Goal: Task Accomplishment & Management: Use online tool/utility

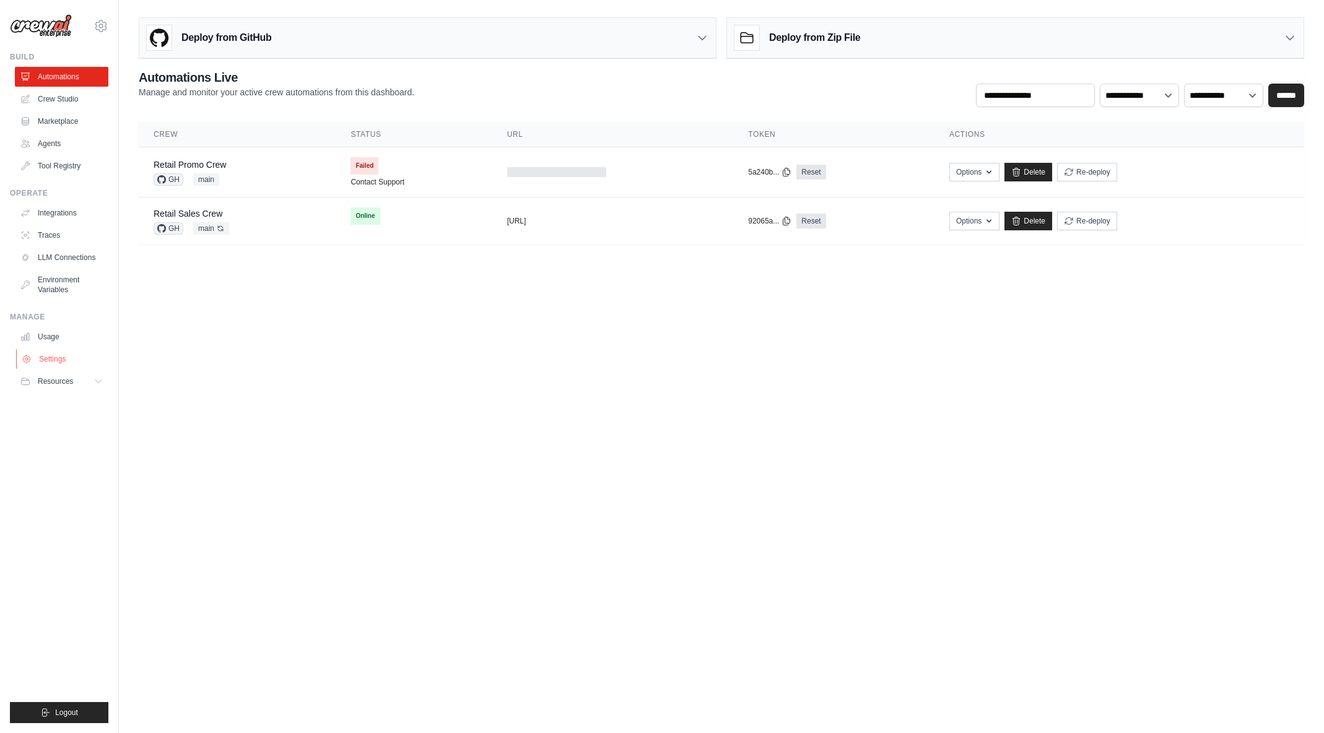
click at [60, 358] on link "Settings" at bounding box center [63, 359] width 94 height 20
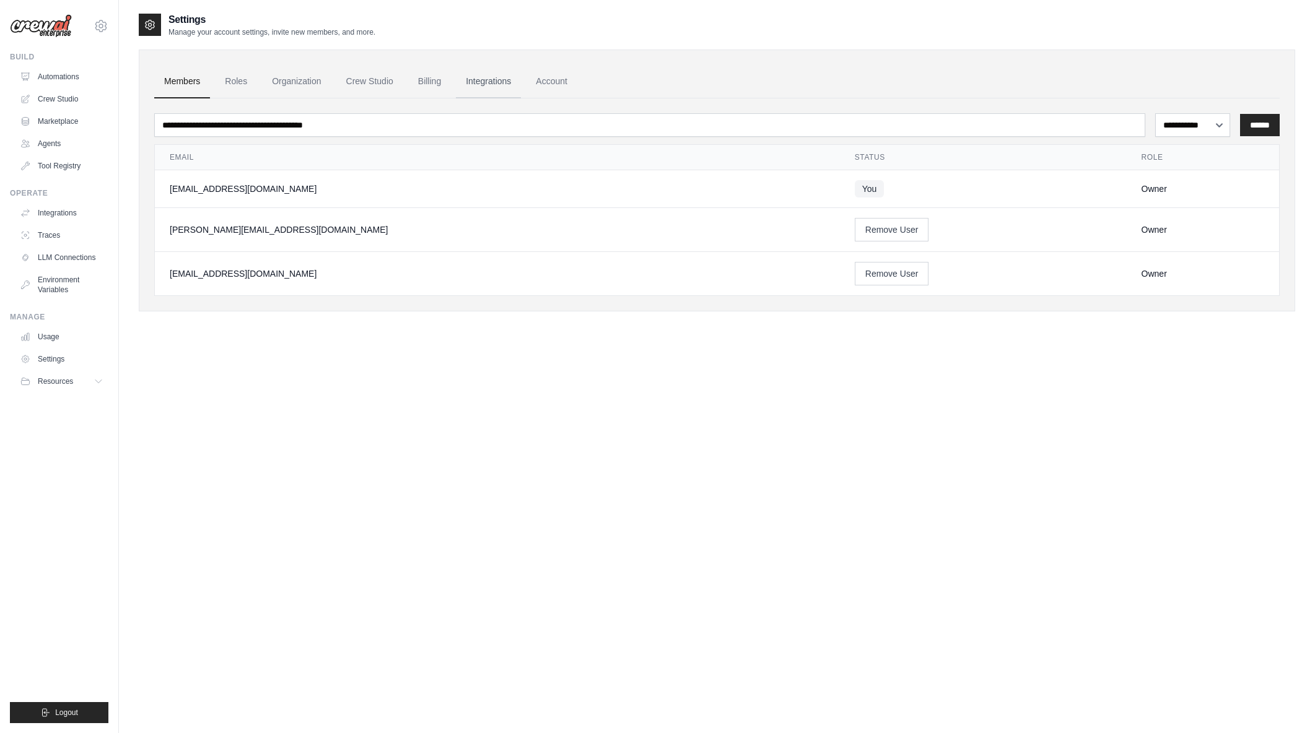
click at [503, 81] on link "Integrations" at bounding box center [488, 81] width 65 height 33
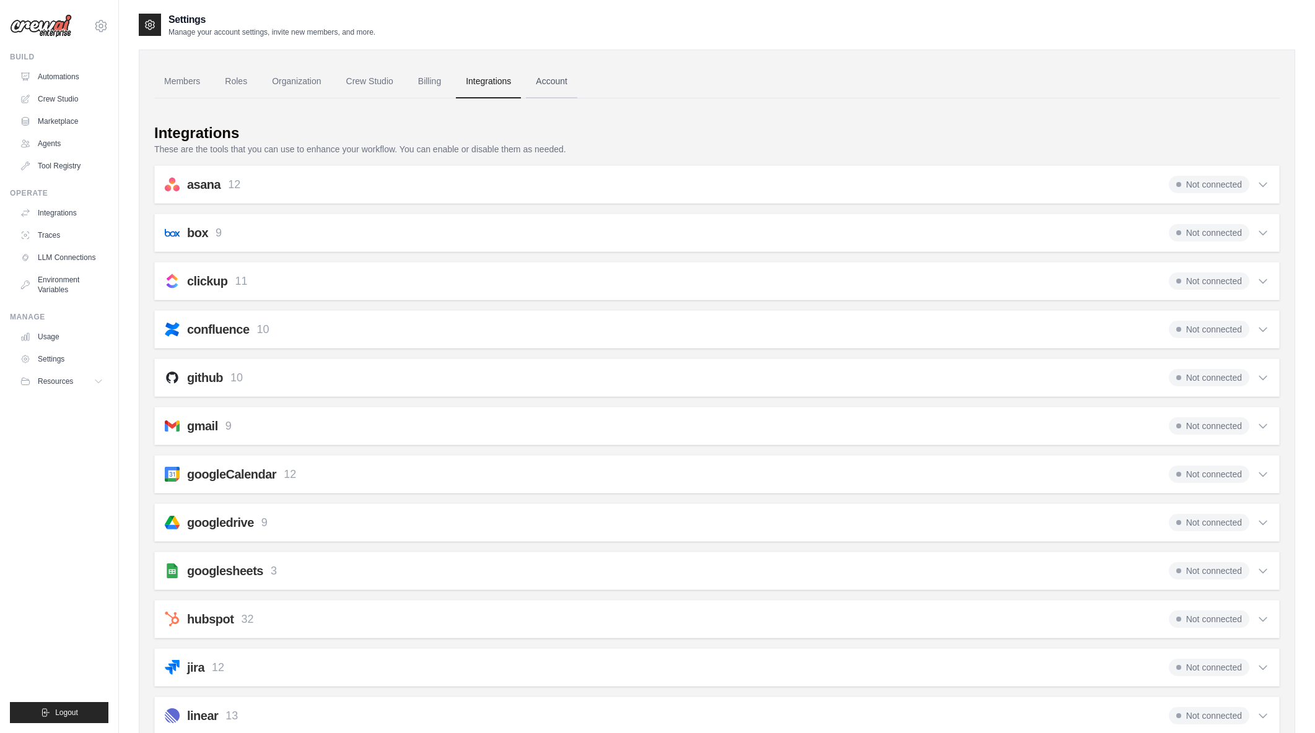
click at [554, 82] on link "Account" at bounding box center [551, 81] width 51 height 33
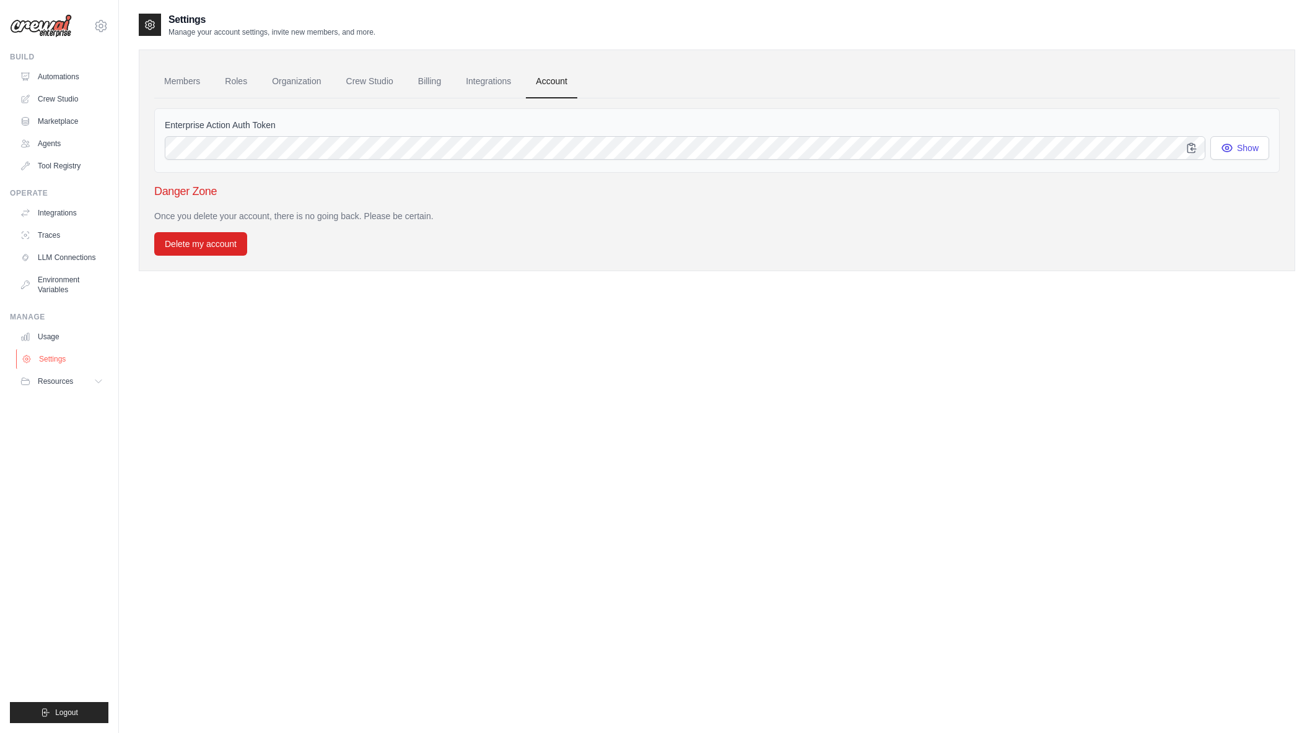
click at [48, 357] on link "Settings" at bounding box center [63, 359] width 94 height 20
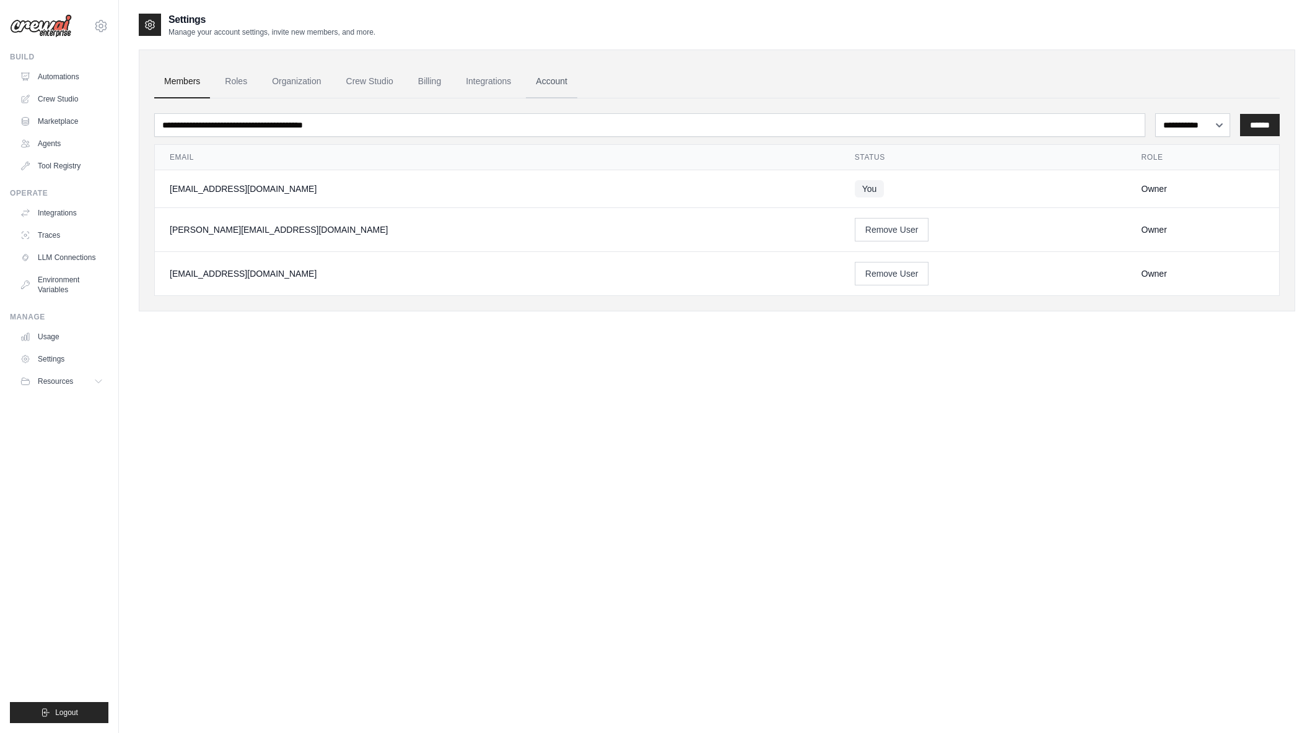
click at [560, 77] on link "Account" at bounding box center [551, 81] width 51 height 33
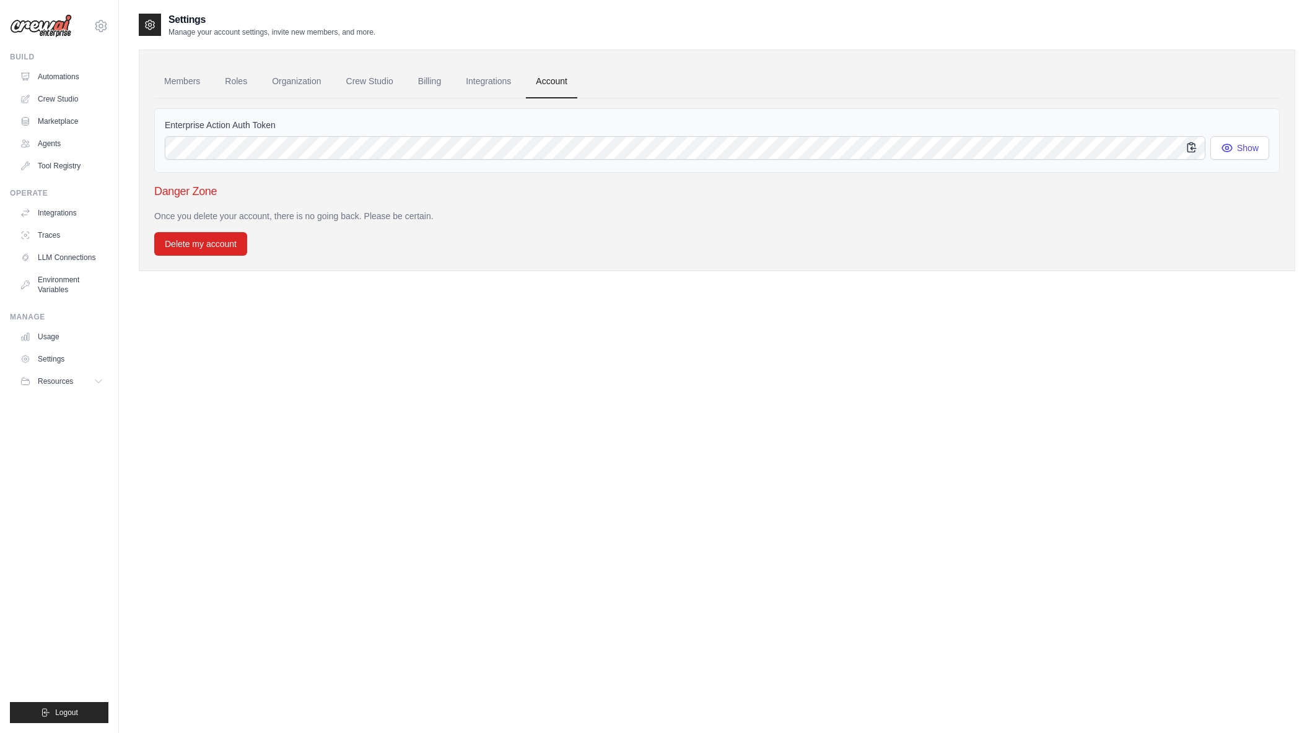
click at [1191, 146] on icon "button" at bounding box center [1192, 147] width 12 height 12
click at [1247, 152] on button "Show" at bounding box center [1239, 148] width 59 height 24
click at [1083, 190] on div "Enterprise Action Auth Token Show Danger Zone Once you delete your account, the…" at bounding box center [717, 176] width 1126 height 157
click at [1315, 146] on html "[EMAIL_ADDRESS][DOMAIN_NAME] [PERSON_NAME]'s Personal Organization Denodo Techn…" at bounding box center [657, 379] width 1315 height 758
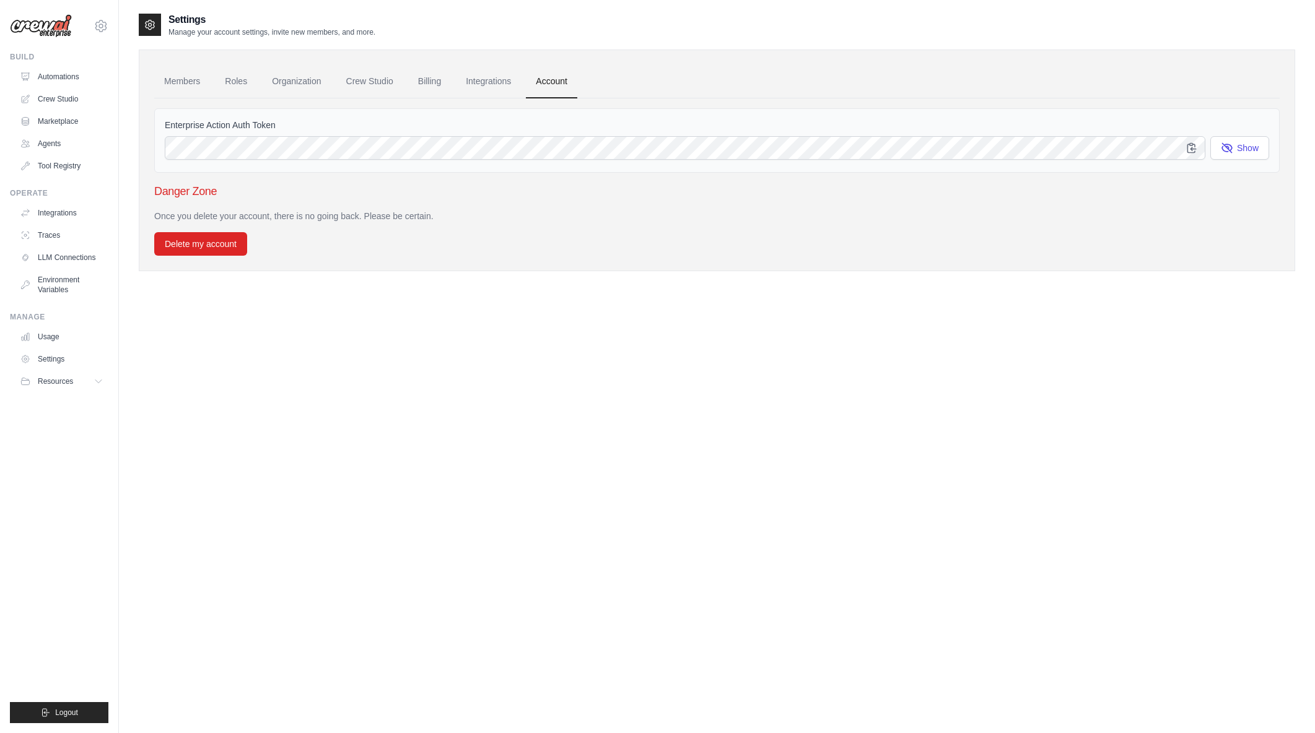
click at [1083, 114] on div "Enterprise Action Auth Token Show" at bounding box center [717, 140] width 1126 height 64
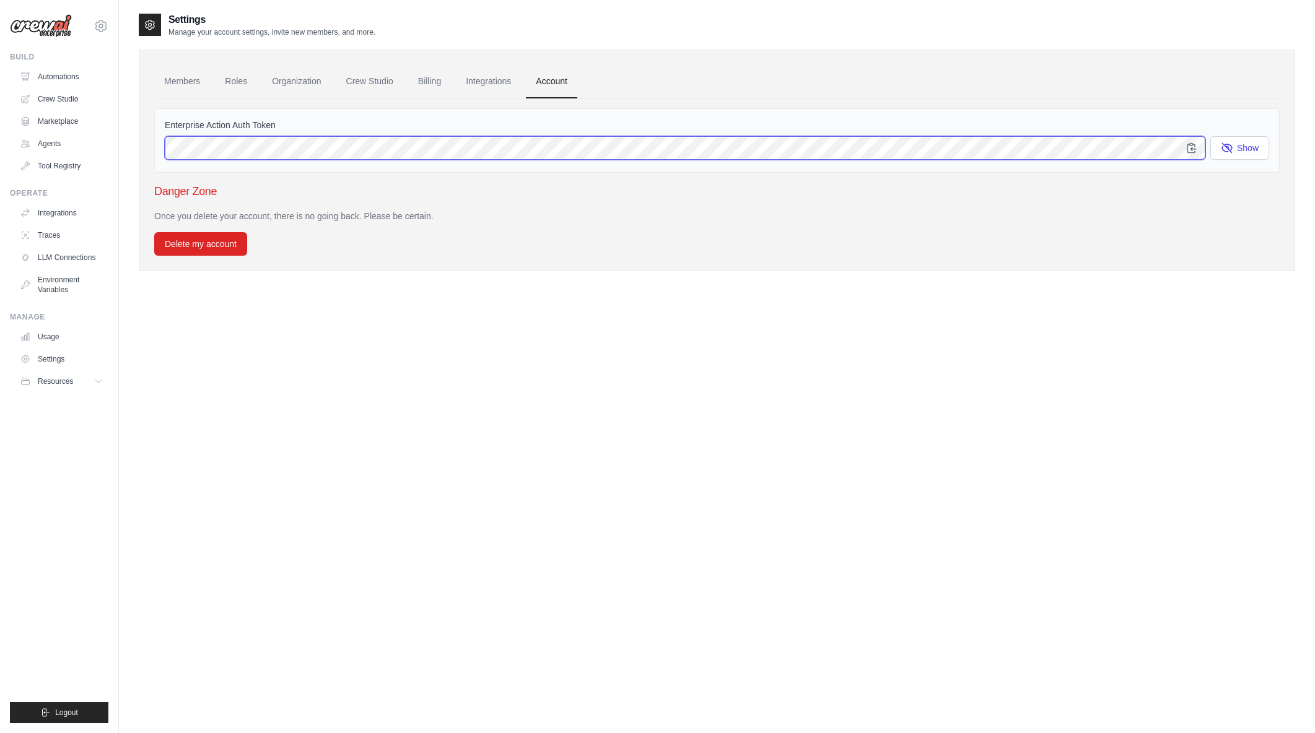
click at [1251, 123] on div "Enterprise Action Auth Token Show" at bounding box center [717, 140] width 1126 height 64
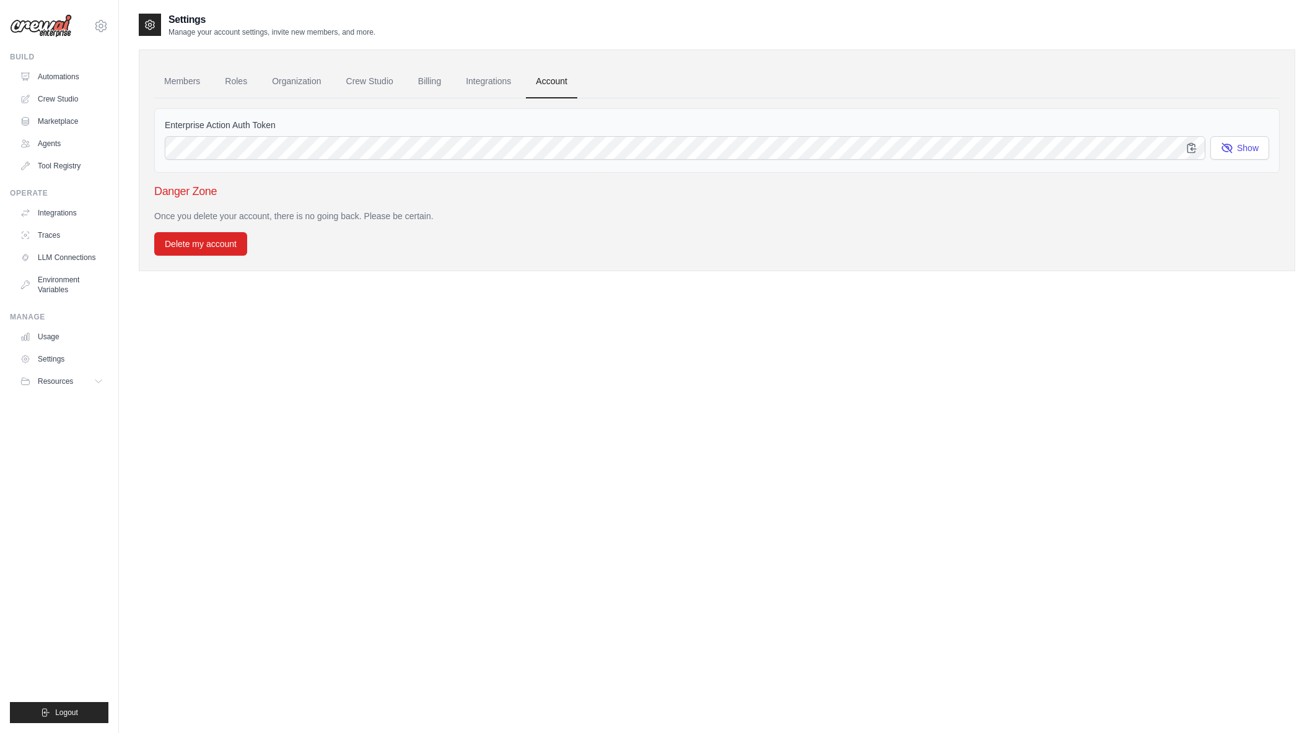
click at [1147, 113] on div "Enterprise Action Auth Token Show" at bounding box center [717, 140] width 1126 height 64
click at [1191, 147] on icon "button" at bounding box center [1191, 147] width 8 height 9
click at [421, 405] on div "Settings Manage your account settings, invite new members, and more. Members Ro…" at bounding box center [717, 378] width 1156 height 733
click at [42, 354] on link "Settings" at bounding box center [63, 359] width 94 height 20
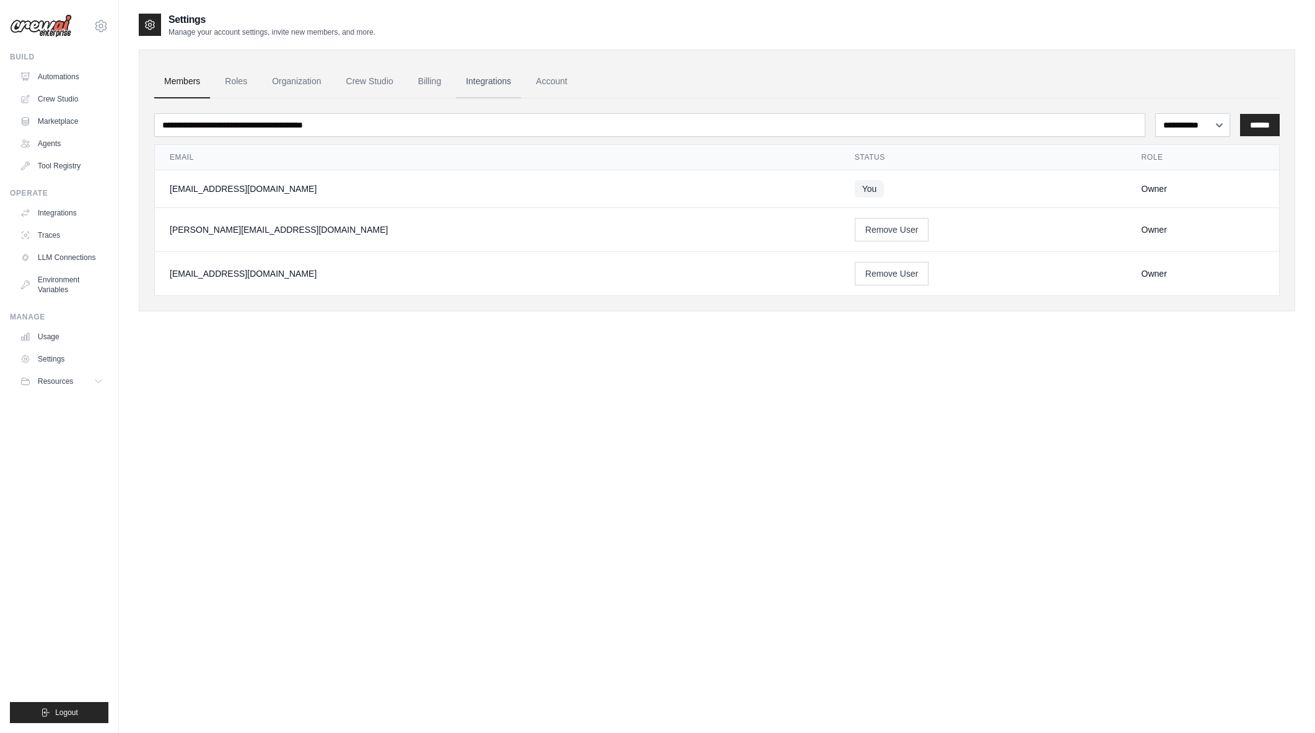
click at [472, 79] on link "Integrations" at bounding box center [488, 81] width 65 height 33
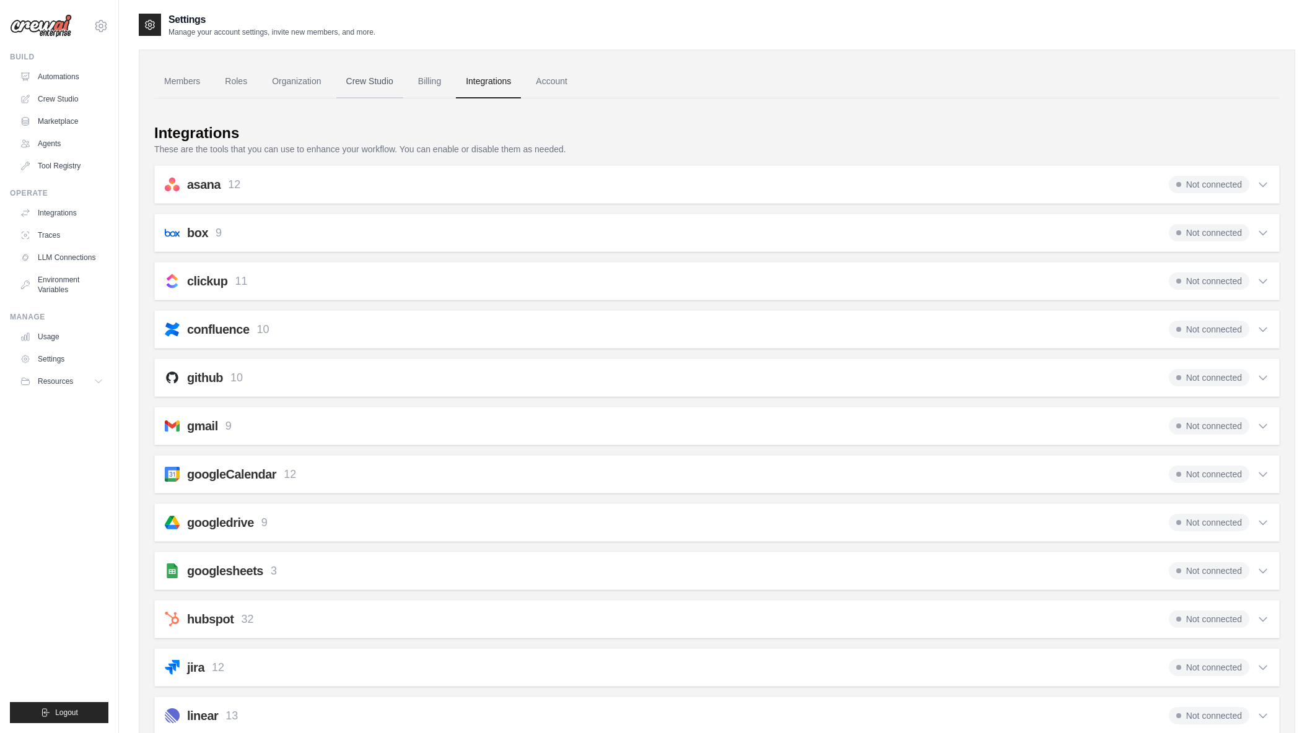
click at [355, 76] on link "Crew Studio" at bounding box center [369, 81] width 67 height 33
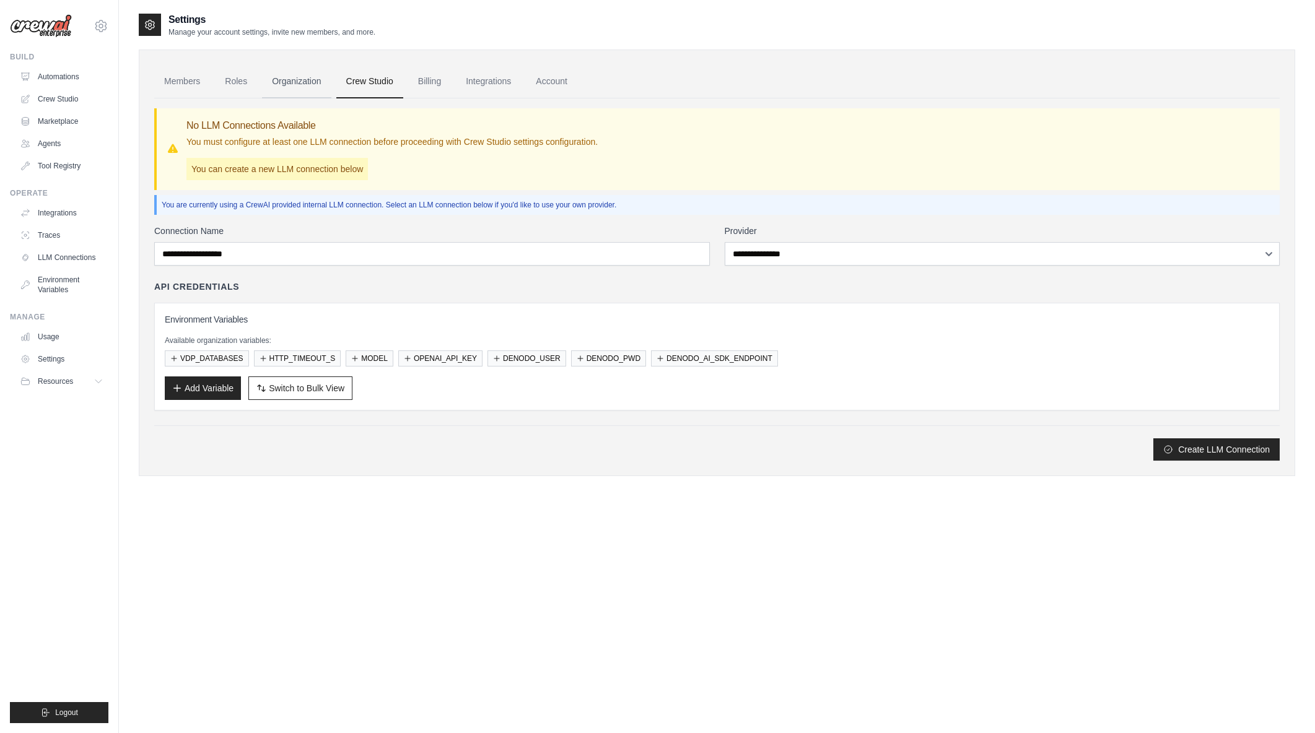
click at [295, 85] on link "Organization" at bounding box center [296, 81] width 69 height 33
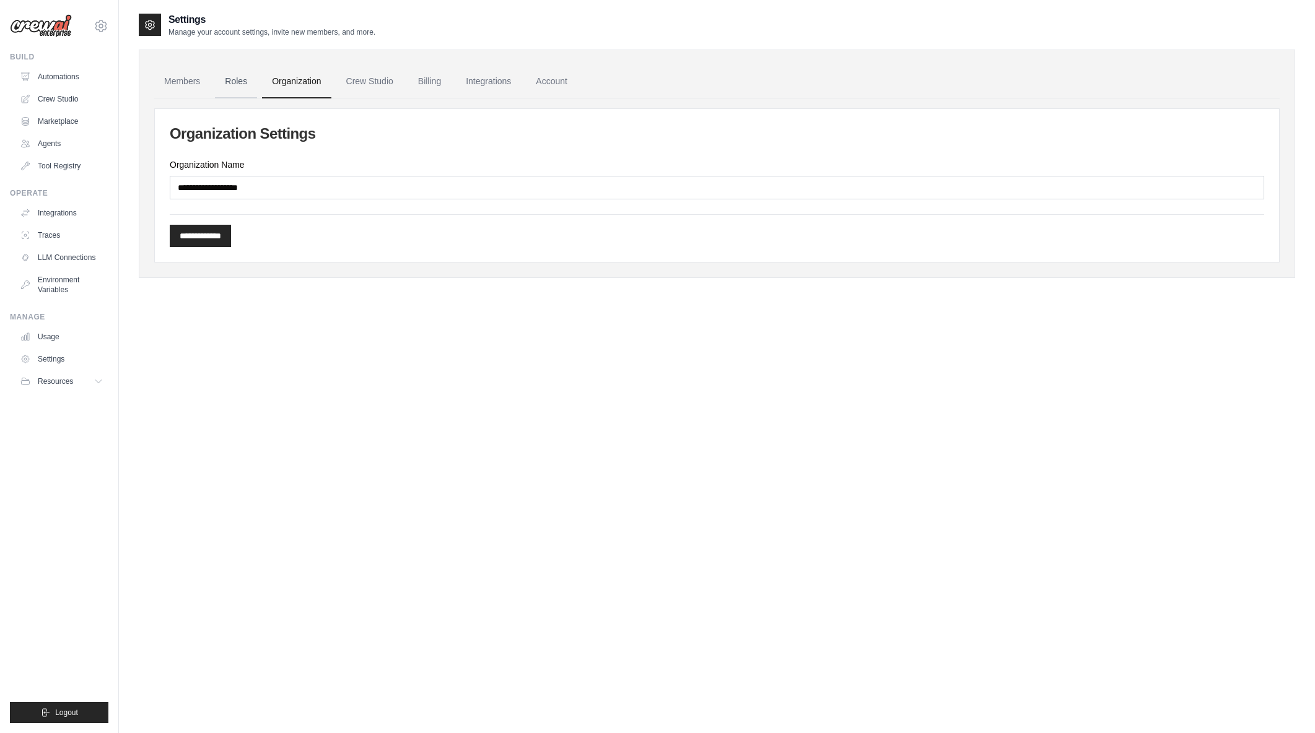
click at [243, 86] on link "Roles" at bounding box center [236, 81] width 42 height 33
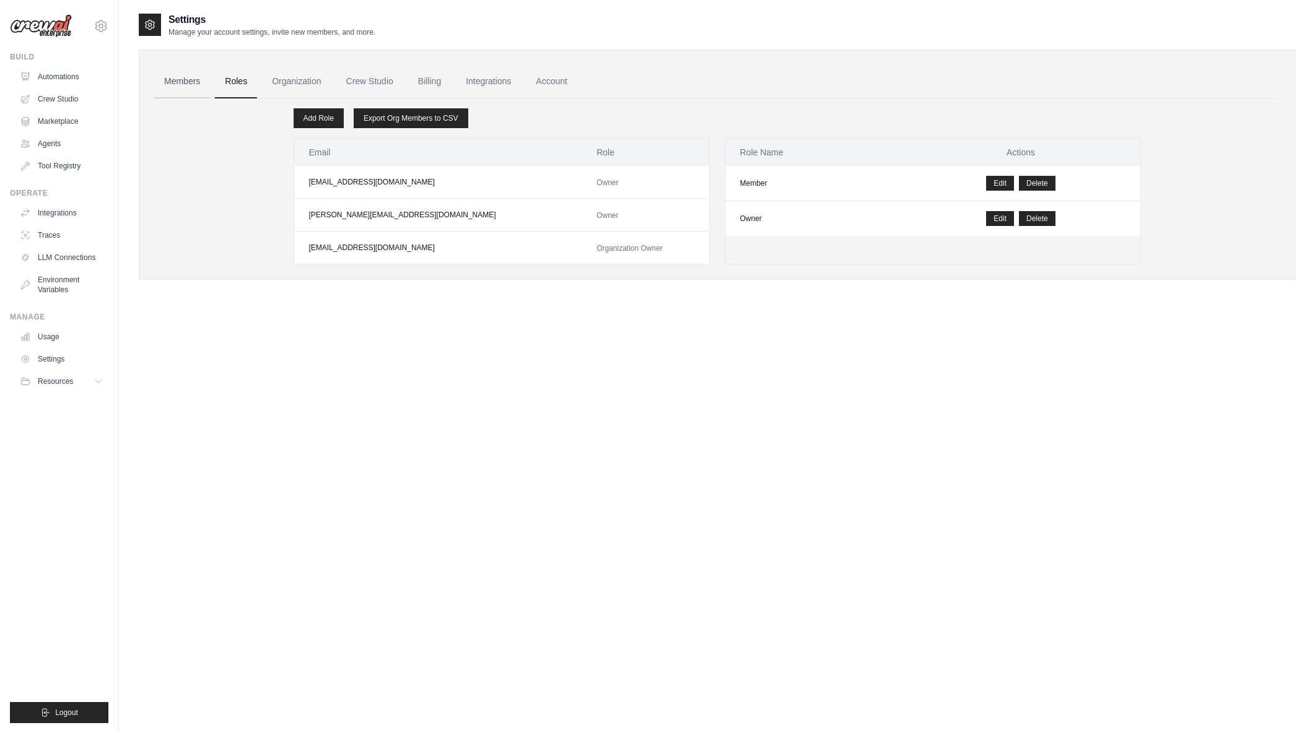
click at [191, 85] on link "Members" at bounding box center [182, 81] width 56 height 33
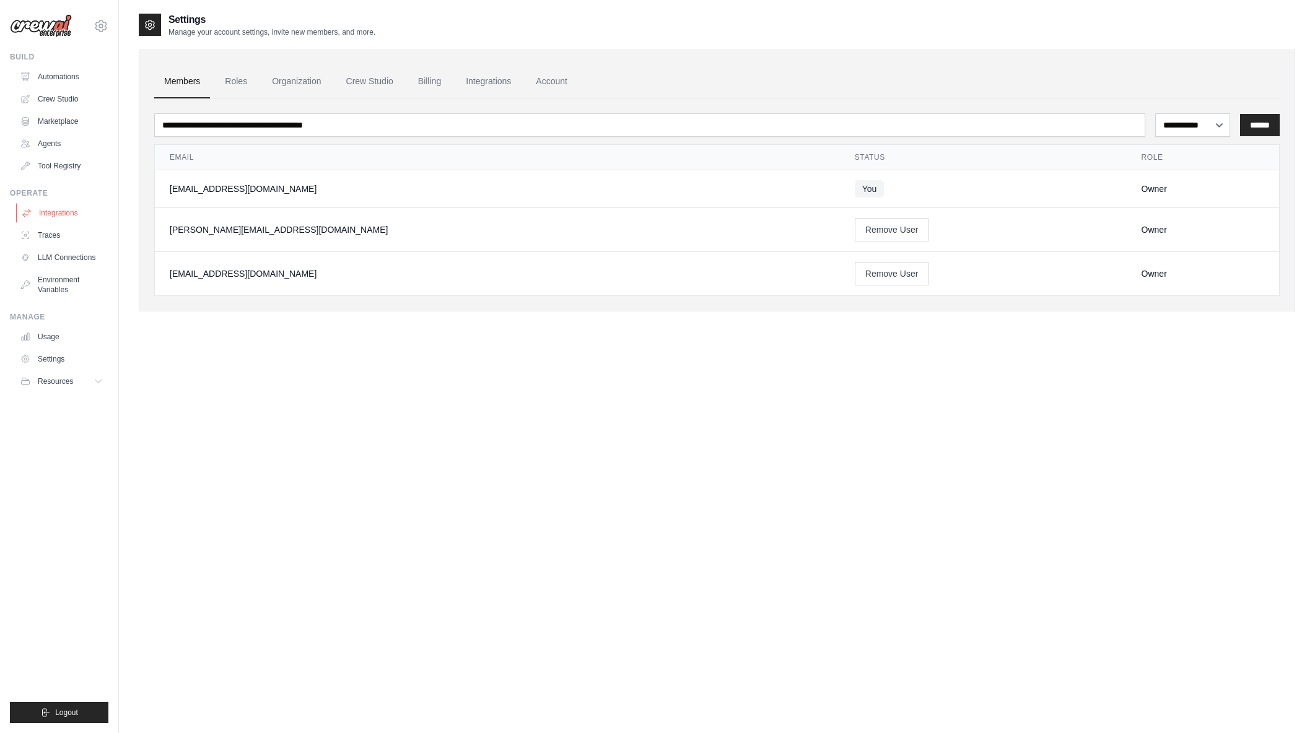
click at [74, 216] on link "Integrations" at bounding box center [63, 213] width 94 height 20
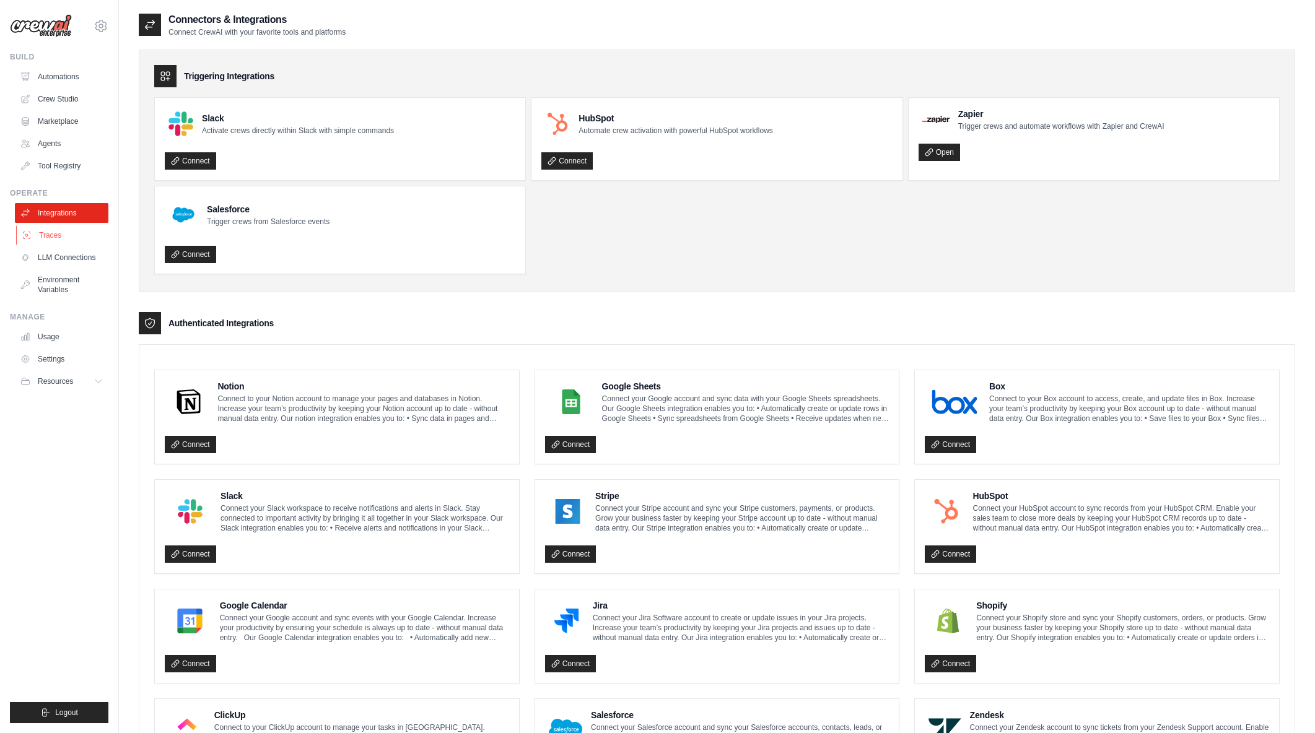
click at [58, 238] on link "Traces" at bounding box center [63, 235] width 94 height 20
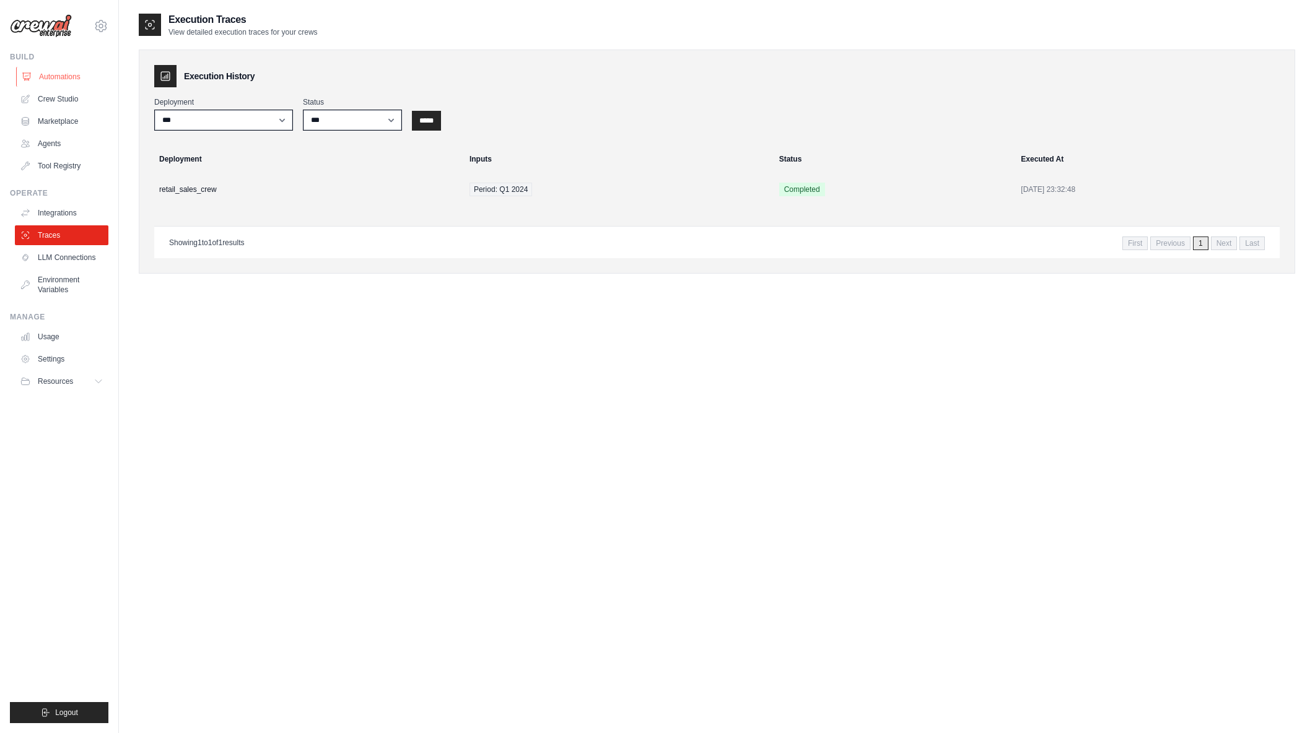
click at [61, 78] on link "Automations" at bounding box center [63, 77] width 94 height 20
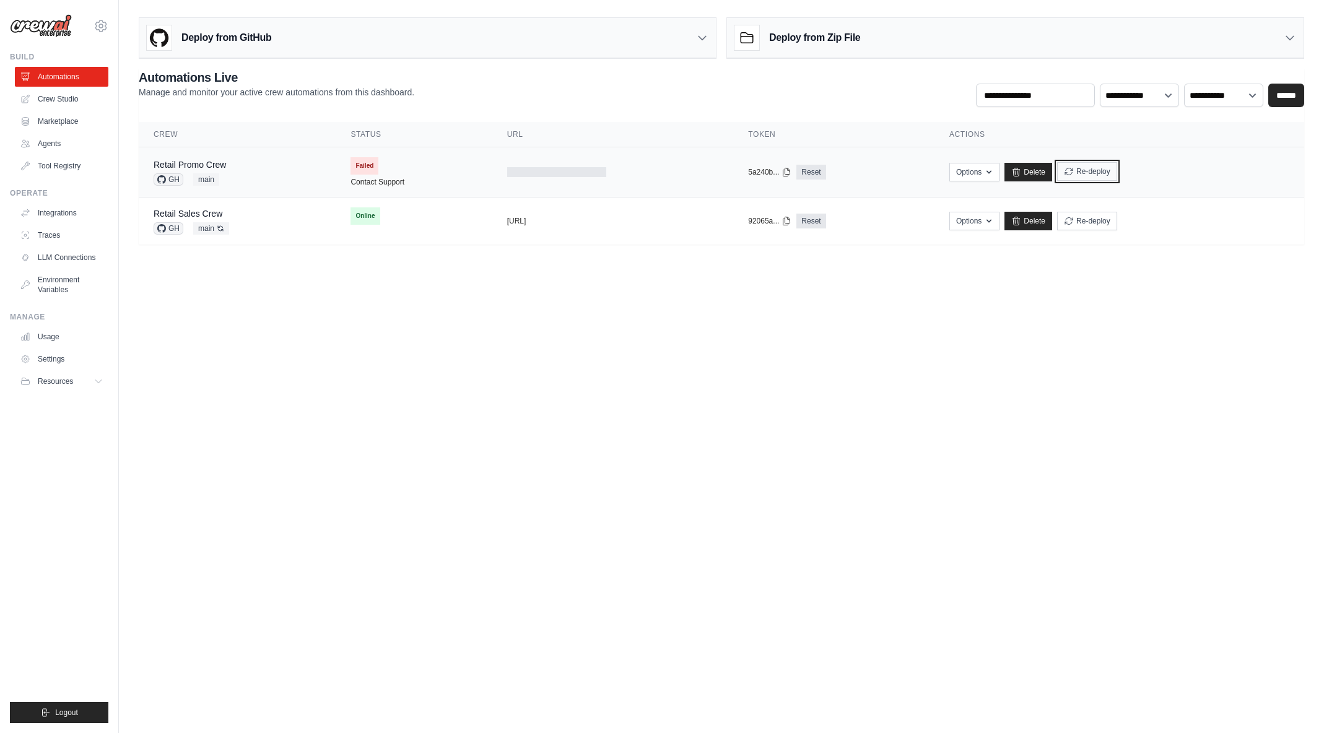
click at [1101, 174] on button "Re-deploy" at bounding box center [1087, 171] width 60 height 19
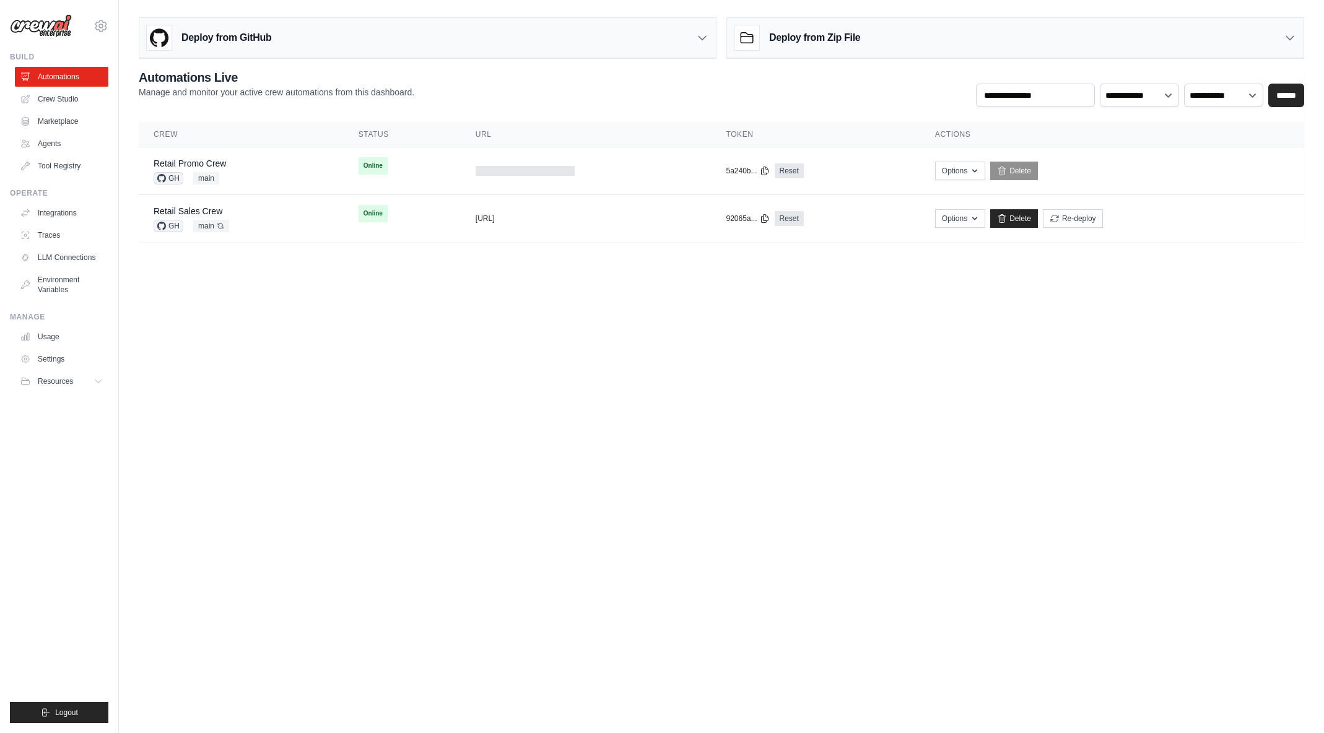
click at [487, 362] on body "arajwani@denodo.com Arif's Personal Organization Denodo Technologies ✓ Settings…" at bounding box center [662, 366] width 1324 height 733
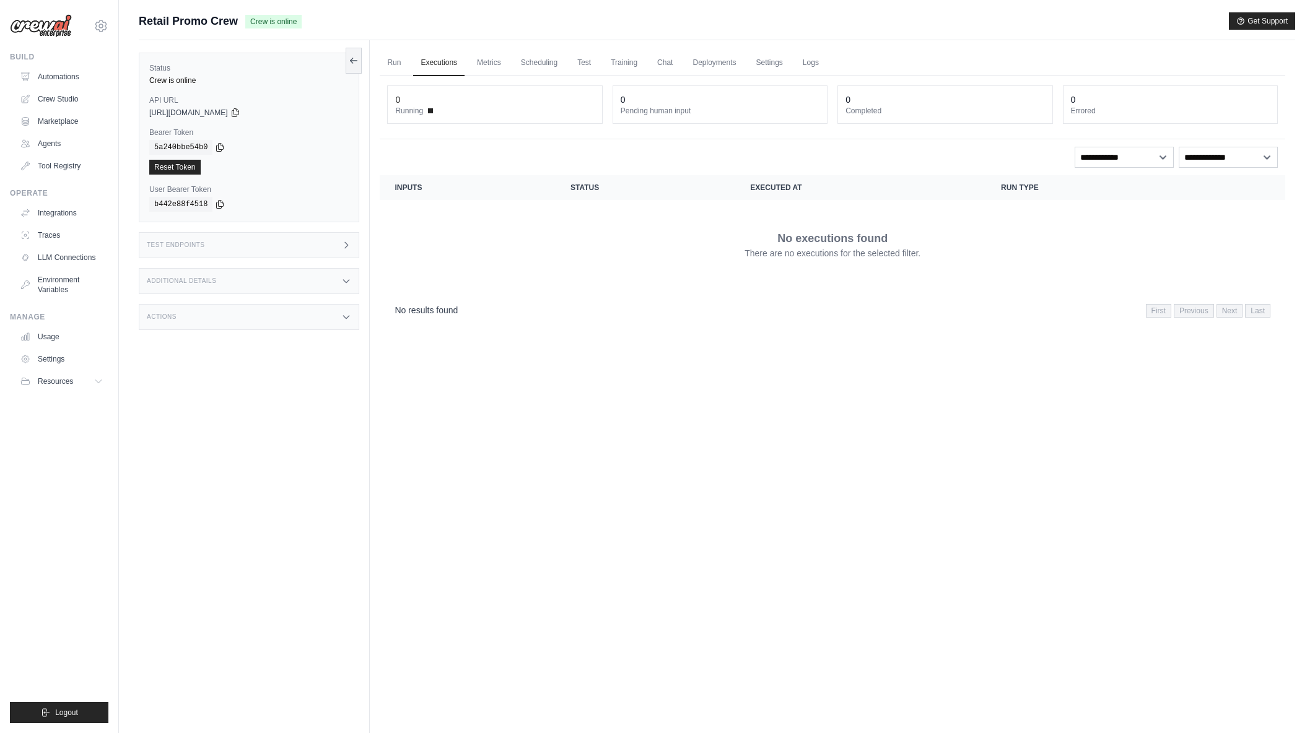
click at [347, 245] on icon at bounding box center [346, 245] width 10 height 10
click at [496, 282] on h1 "/inputs" at bounding box center [453, 282] width 136 height 12
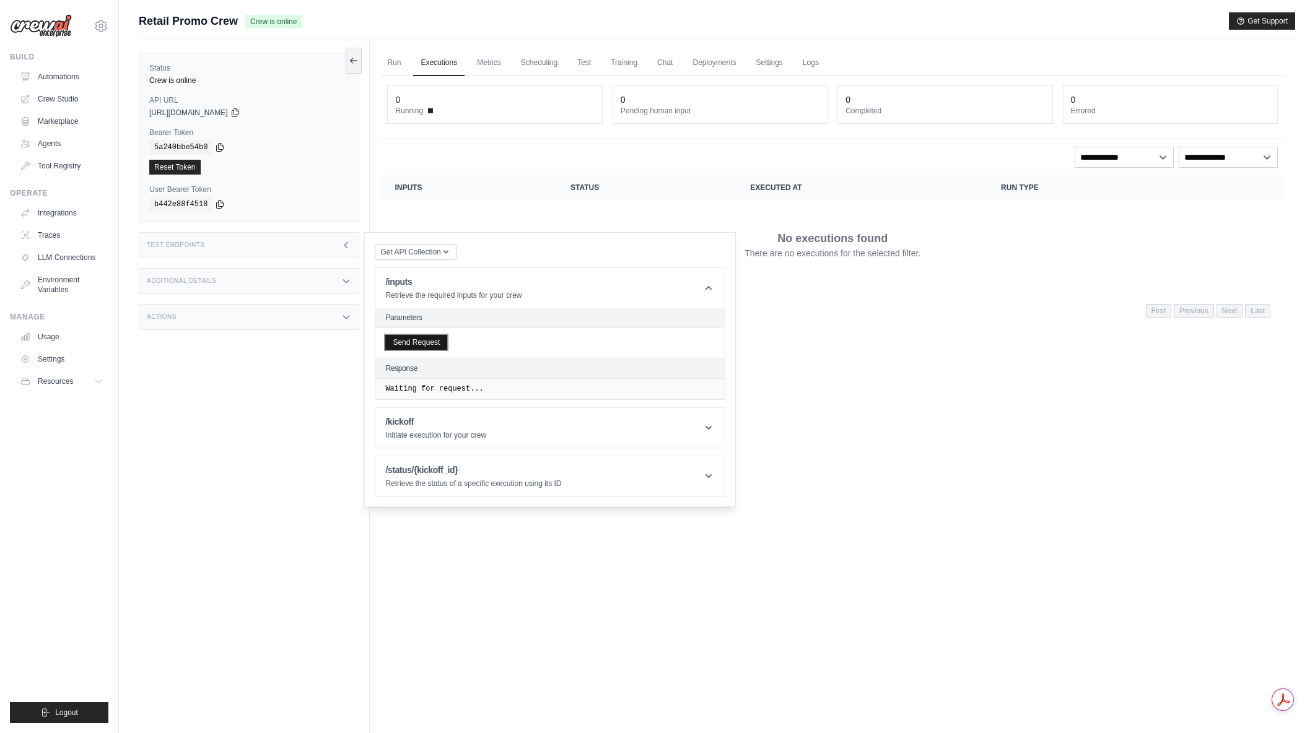
click at [437, 342] on button "Send Request" at bounding box center [416, 342] width 62 height 15
click at [398, 69] on link "Run" at bounding box center [394, 63] width 28 height 26
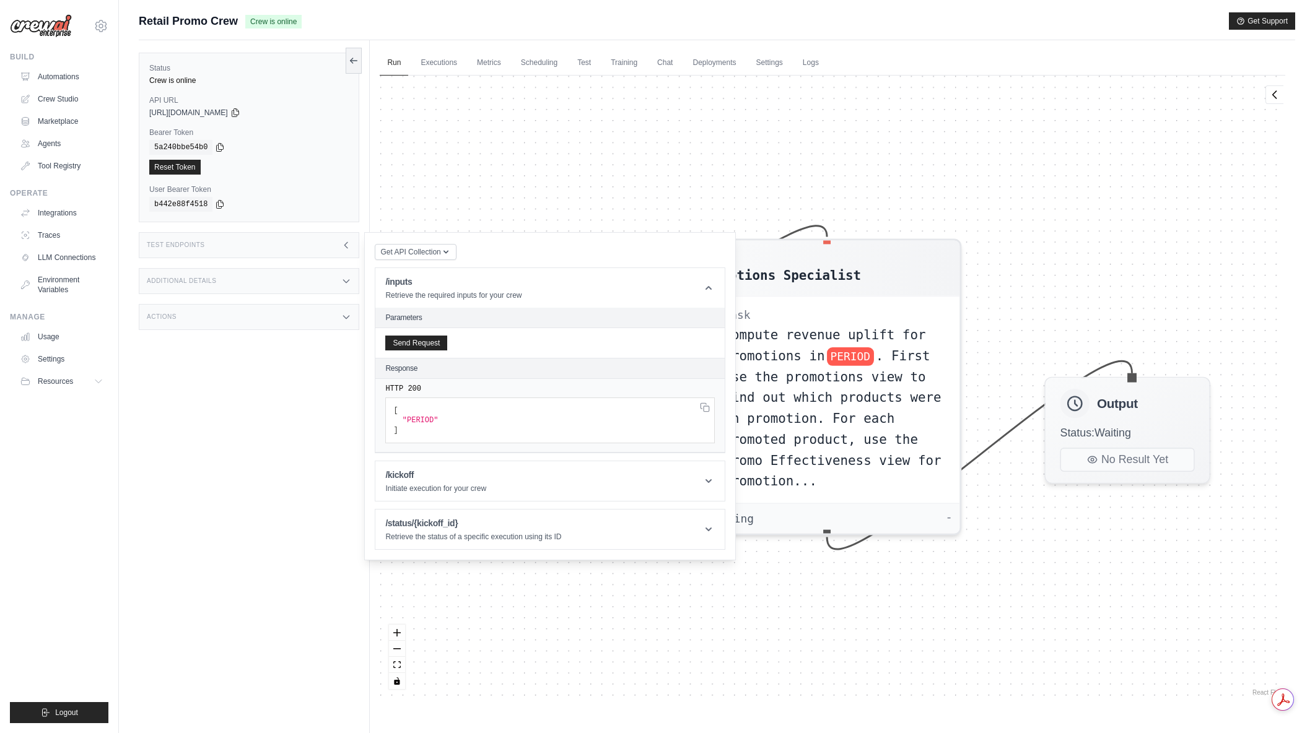
click at [781, 164] on div "Agent Promotions Specialist Task Compute revenue uplift for promotions in PERIO…" at bounding box center [833, 387] width 906 height 623
click at [343, 245] on icon at bounding box center [346, 245] width 10 height 10
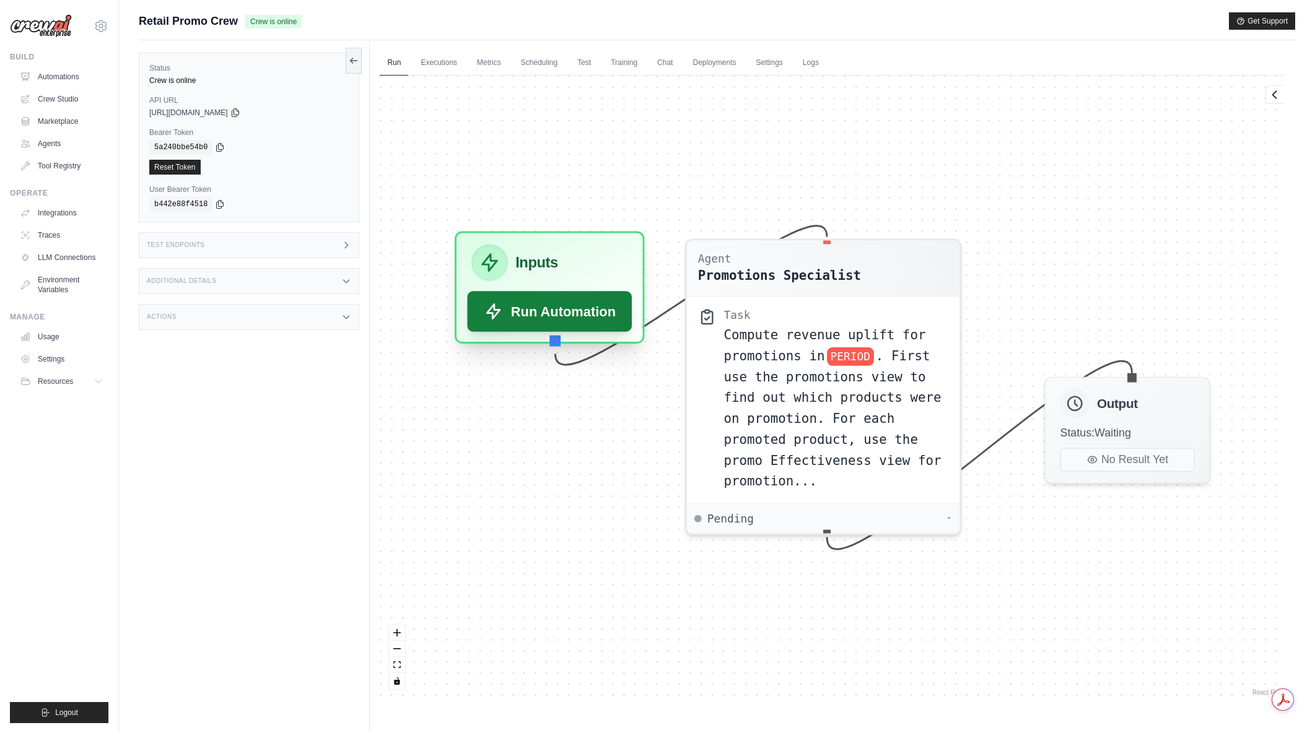
click at [551, 316] on button "Run Automation" at bounding box center [550, 311] width 165 height 41
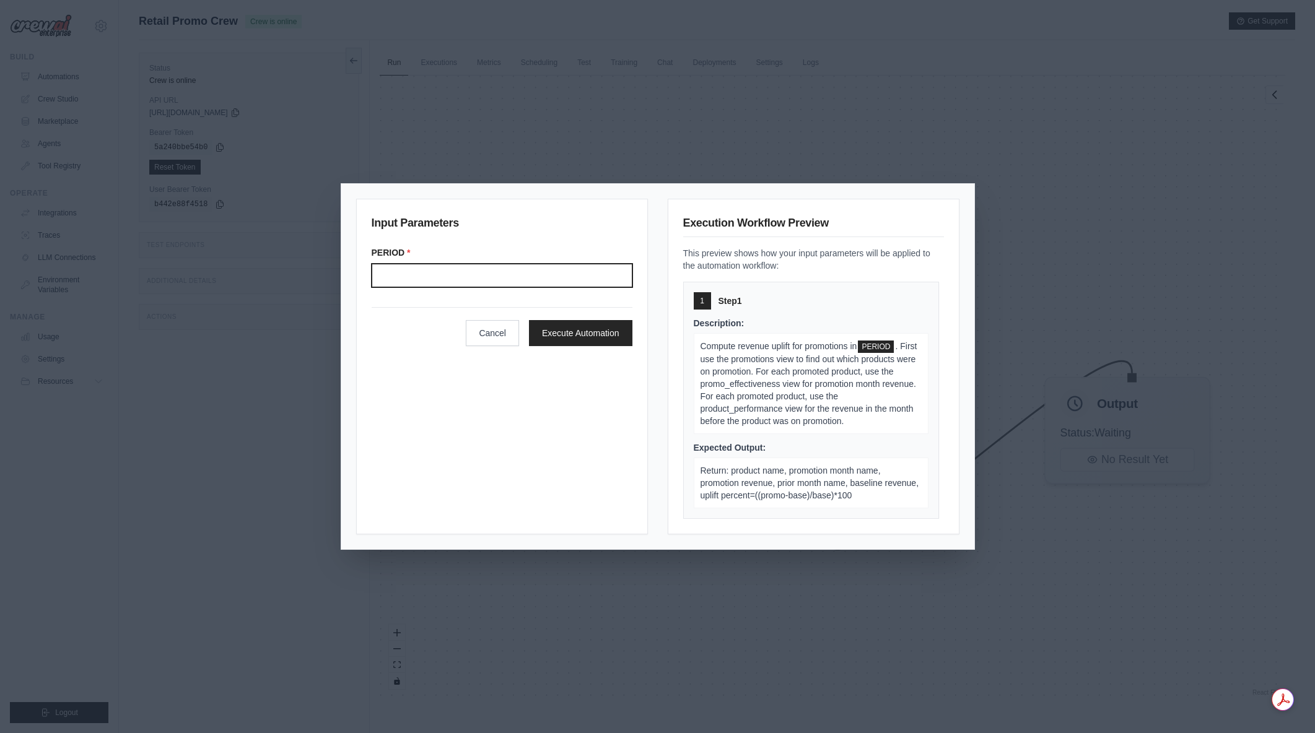
click at [557, 279] on input "Period" at bounding box center [502, 276] width 261 height 24
type input "*******"
click at [616, 335] on button "Execute Automation" at bounding box center [580, 333] width 103 height 26
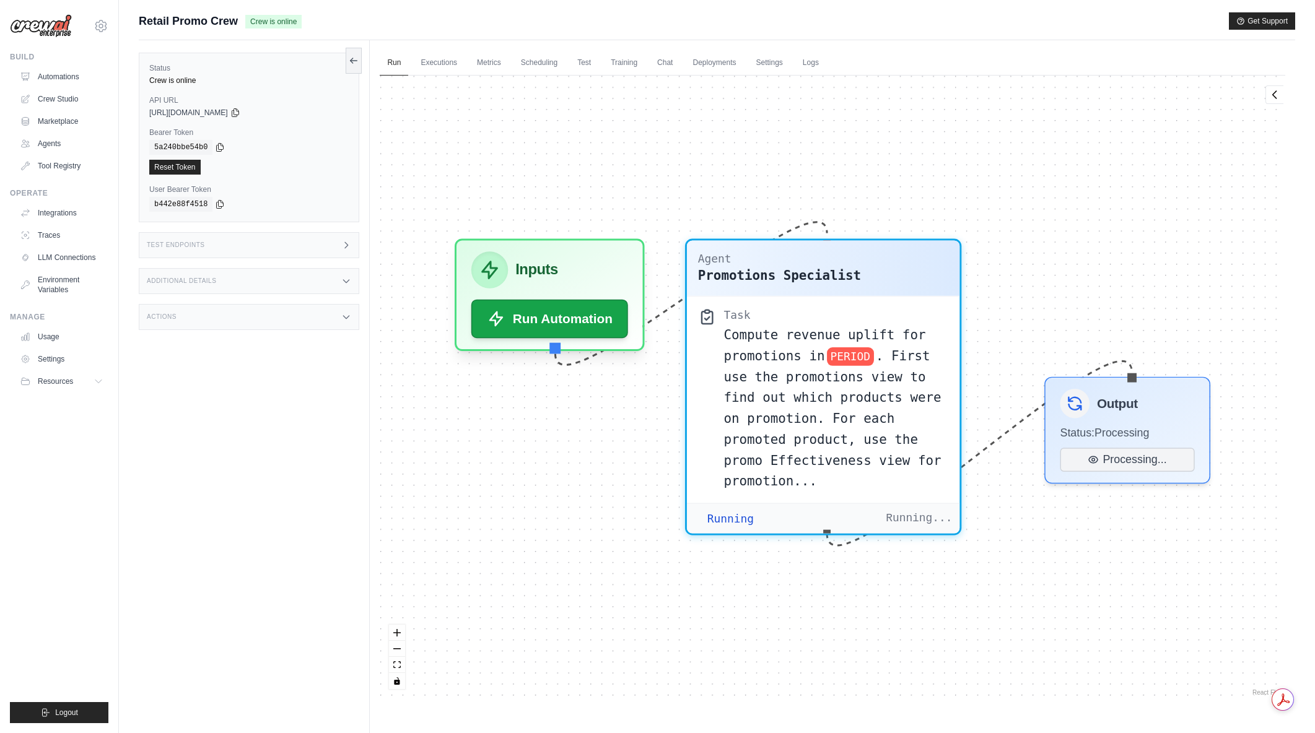
scroll to position [948, 0]
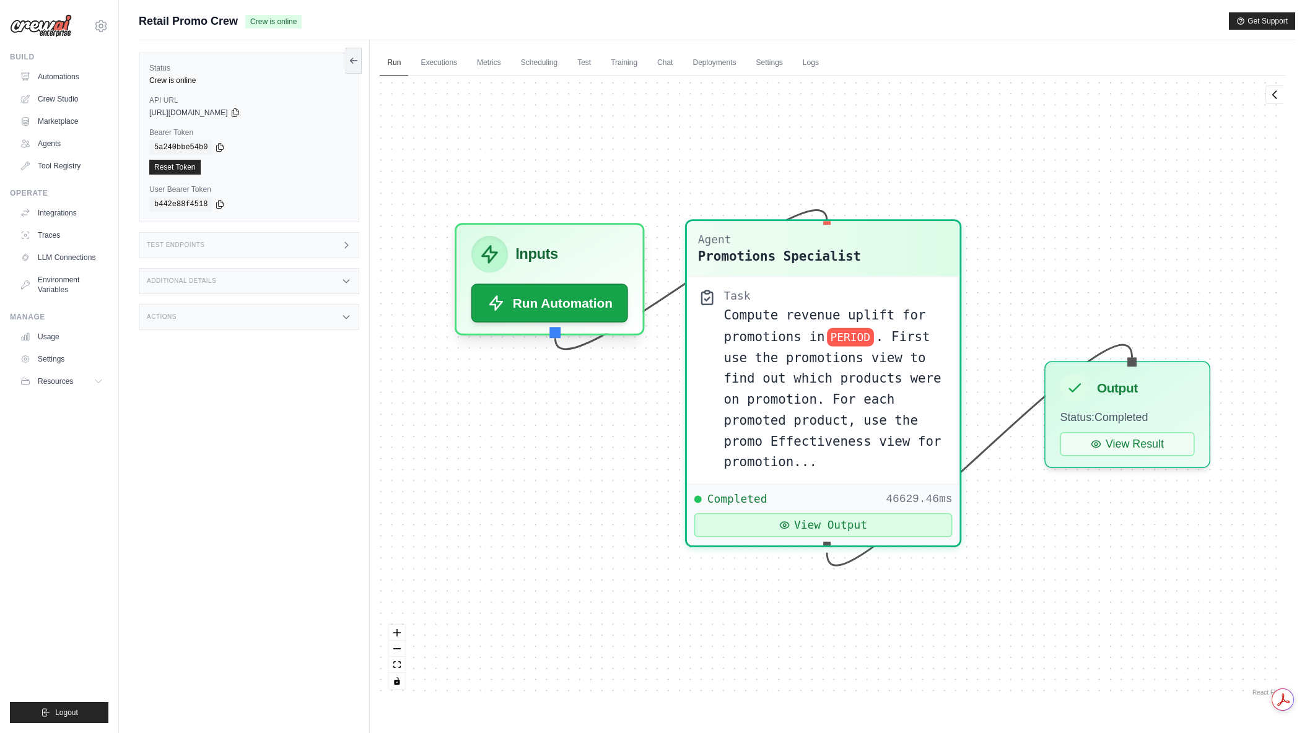
click at [875, 529] on button "View Output" at bounding box center [823, 526] width 258 height 24
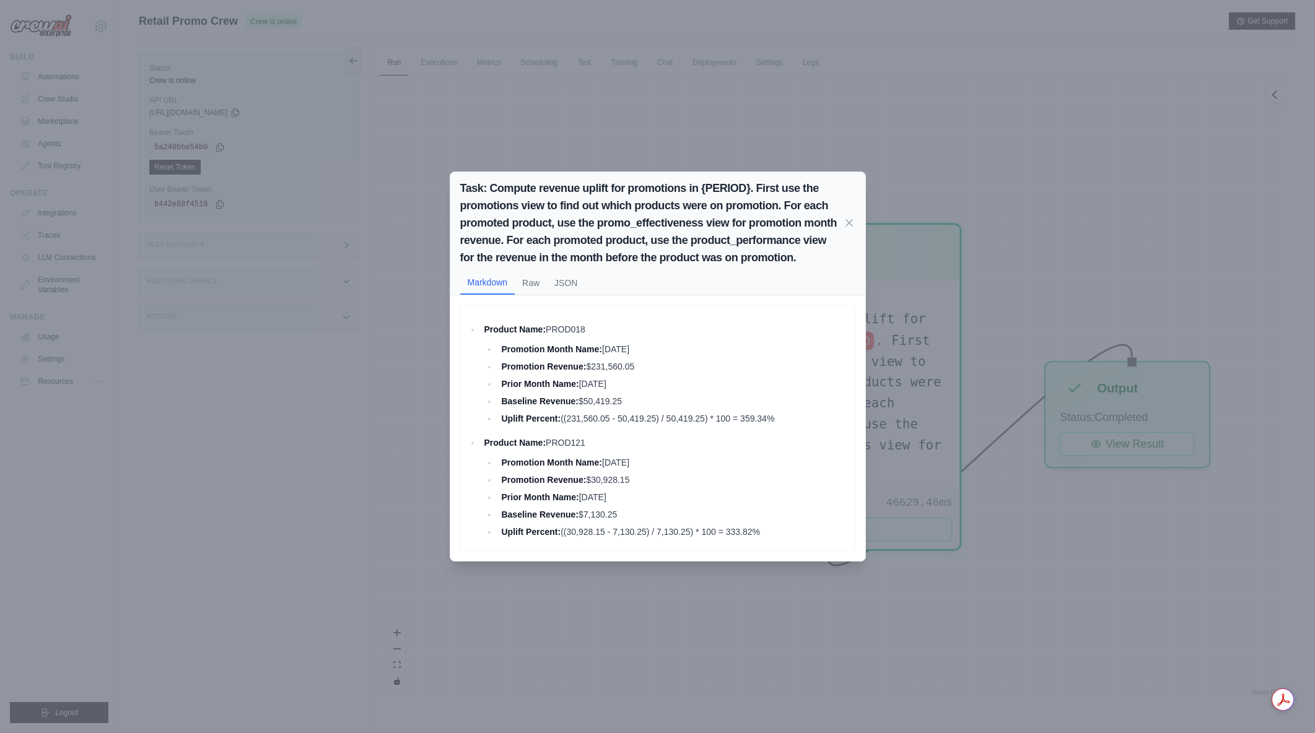
drag, startPoint x: 588, startPoint y: 352, endPoint x: 661, endPoint y: 398, distance: 86.1
click at [661, 398] on ul "Promotion Month Name: February 2024 Promotion Revenue: $231,560.05 Prior Month …" at bounding box center [666, 384] width 364 height 84
click at [661, 398] on li "Baseline Revenue: $50,419.25" at bounding box center [672, 401] width 351 height 15
drag, startPoint x: 740, startPoint y: 414, endPoint x: 795, endPoint y: 419, distance: 56.0
click at [795, 419] on li "Uplift Percent: ((231,560.05 - 50,419.25) / 50,419.25) * 100 = 359.34%" at bounding box center [672, 418] width 351 height 15
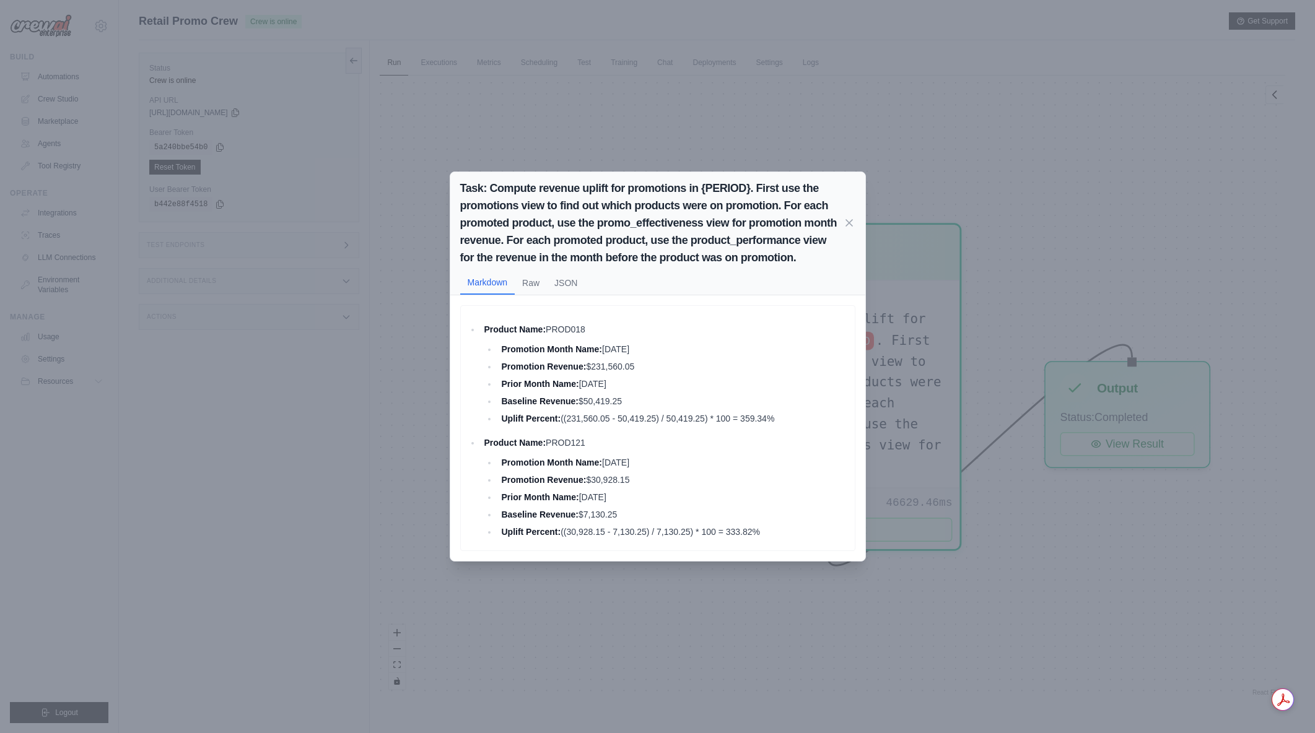
click at [795, 419] on li "Uplift Percent: ((231,560.05 - 50,419.25) / 50,419.25) * 100 = 359.34%" at bounding box center [672, 418] width 351 height 15
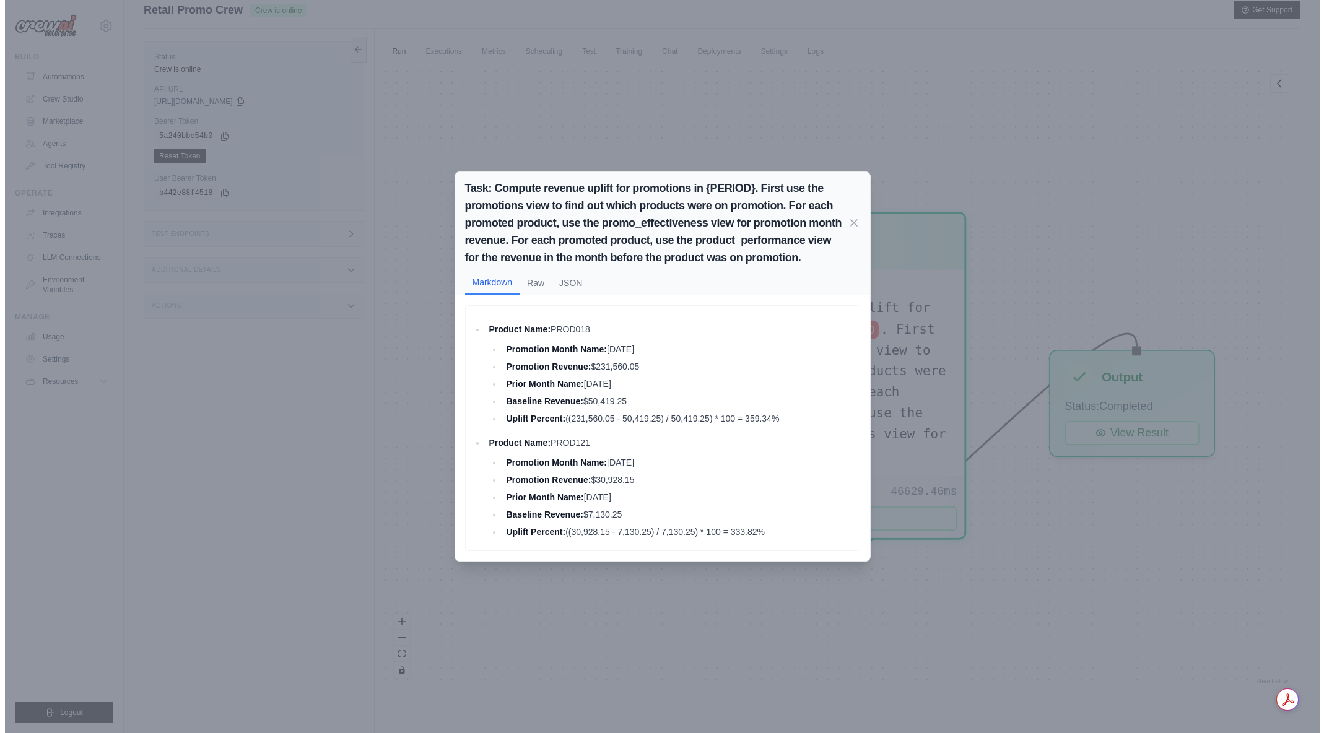
scroll to position [0, 0]
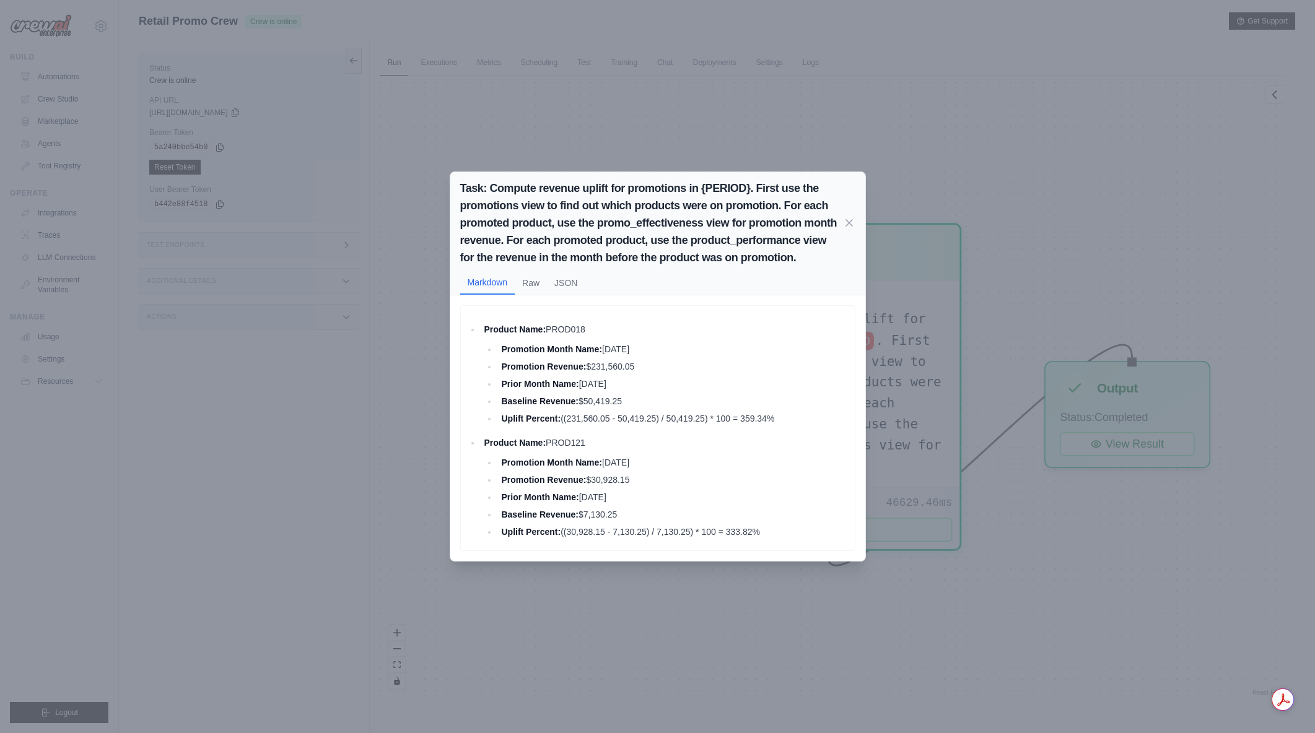
click at [1051, 189] on div "Task: Compute revenue uplift for promotions in {PERIOD}. First use the promotio…" at bounding box center [657, 366] width 1315 height 733
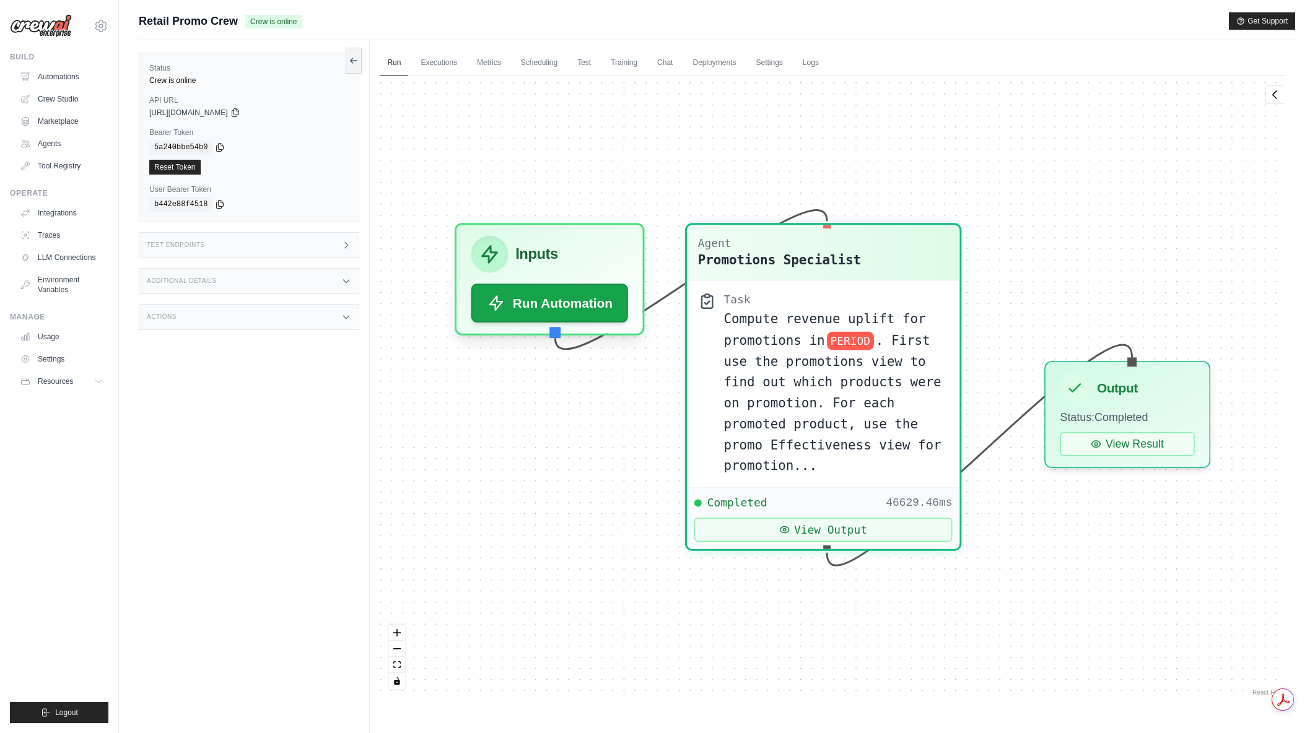
click at [302, 461] on div "Status Crew is online API URL copied https://retail-promo-crew-ddcae8ac-ea73-4b…" at bounding box center [254, 406] width 231 height 733
click at [212, 374] on div "Status Crew is online API URL copied https://retail-promo-crew-ddcae8ac-ea73-4b…" at bounding box center [254, 406] width 231 height 733
click at [43, 79] on link "Automations" at bounding box center [63, 77] width 94 height 20
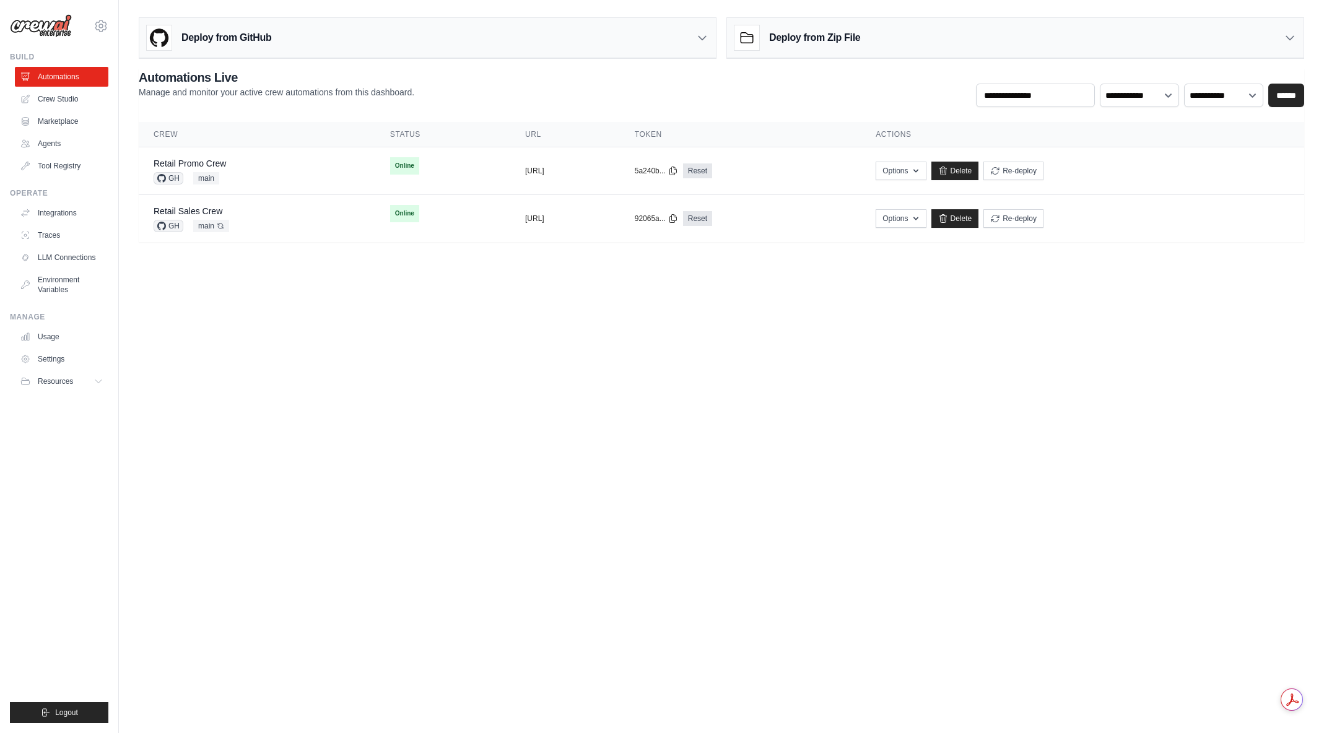
click at [263, 44] on h3 "Deploy from GitHub" at bounding box center [226, 37] width 90 height 15
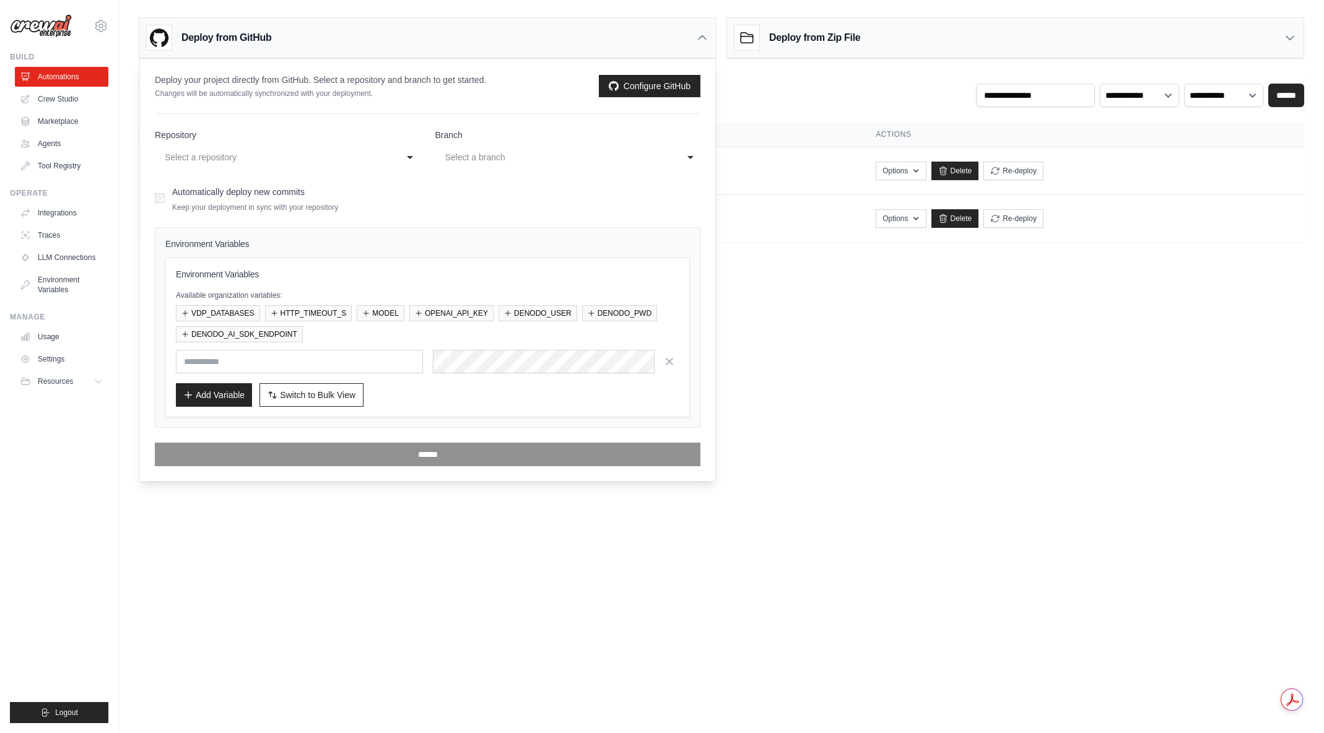
click at [292, 157] on div "Select a repository" at bounding box center [275, 157] width 221 height 15
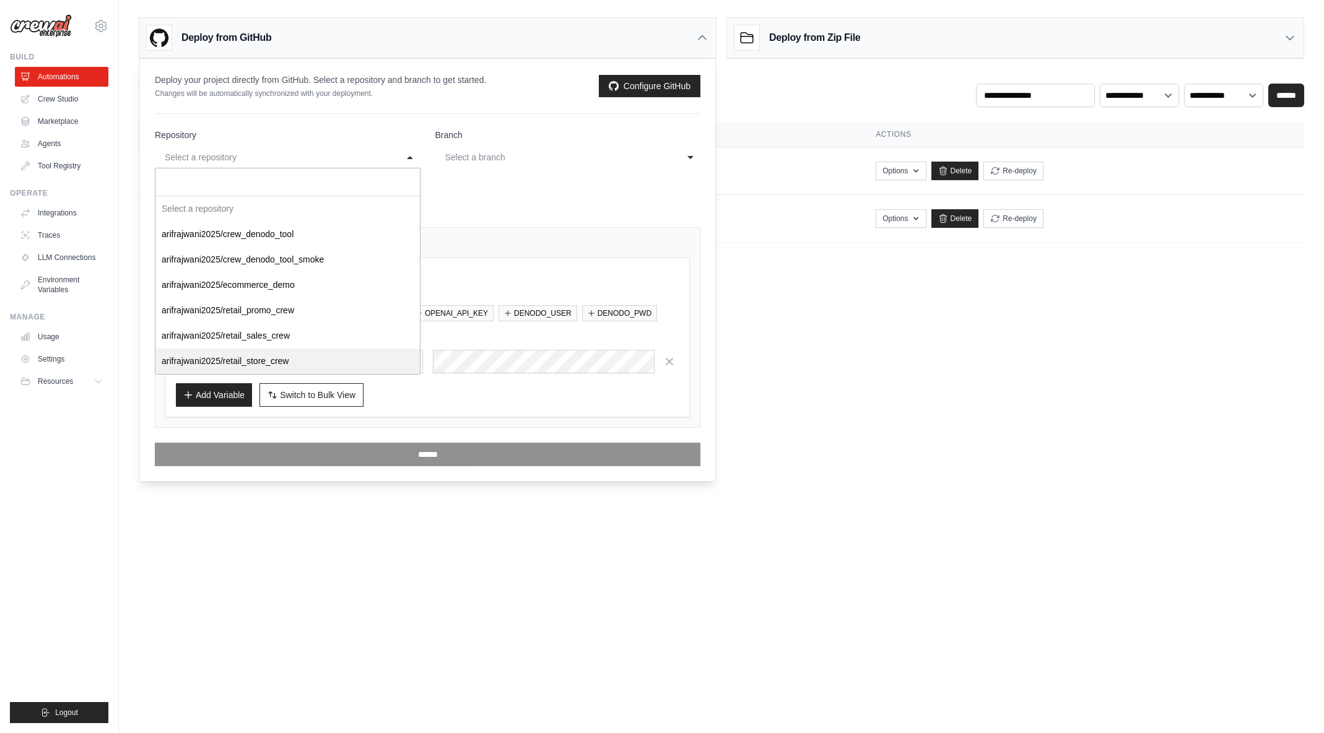
select select "**********"
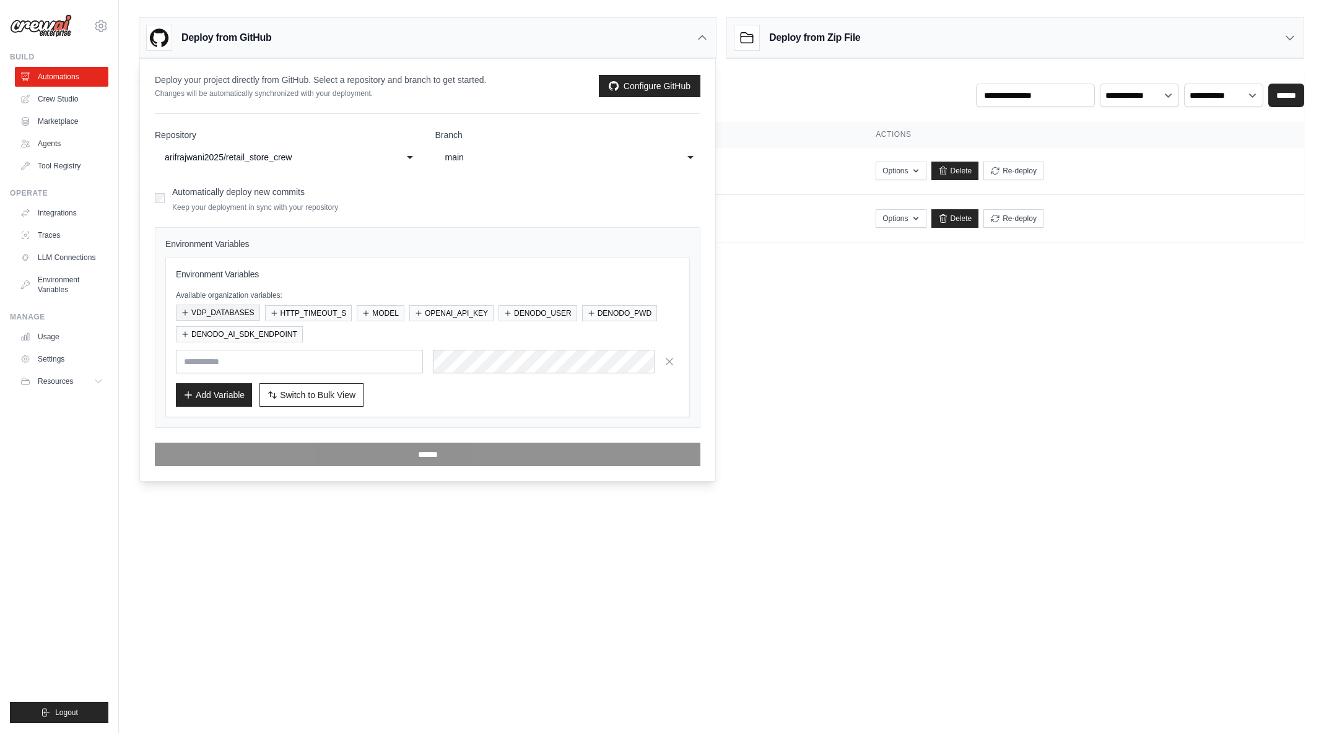
click at [243, 313] on button "VDP_DATABASES" at bounding box center [218, 313] width 84 height 16
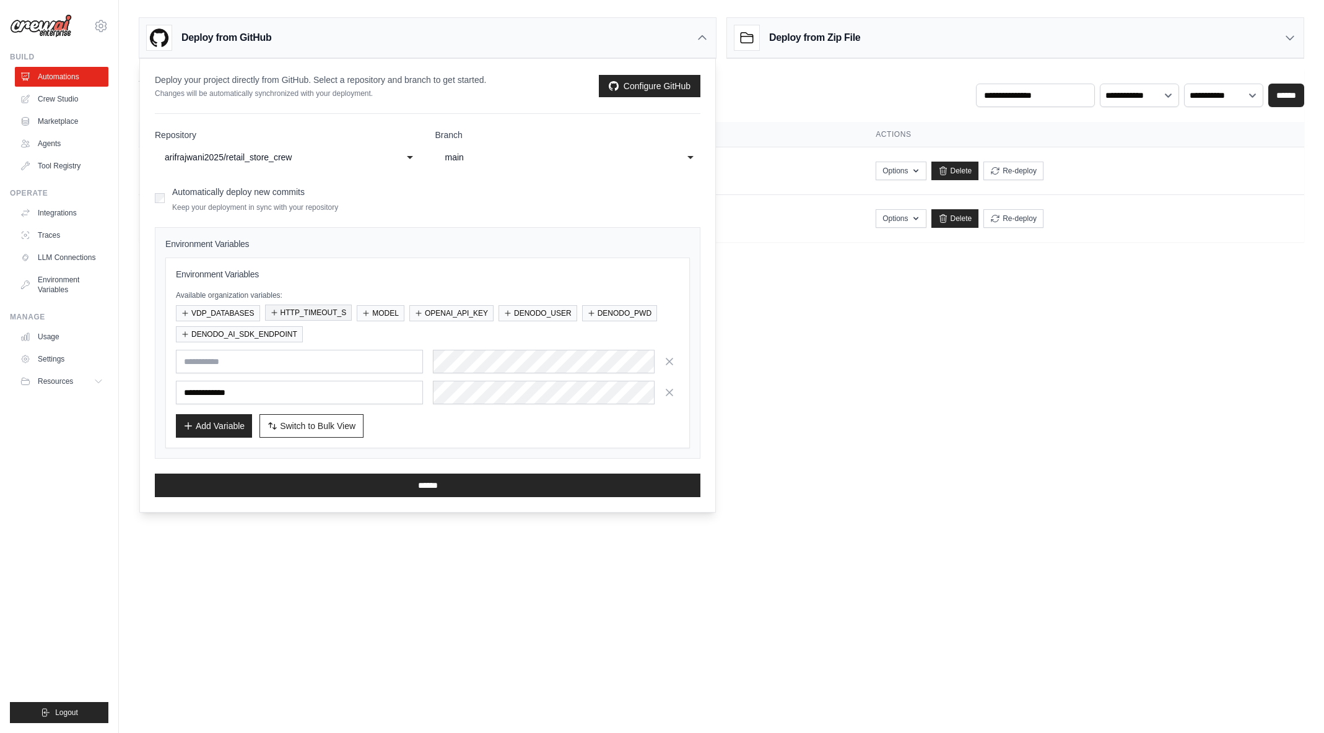
click at [294, 312] on button "HTTP_TIMEOUT_S" at bounding box center [308, 313] width 87 height 16
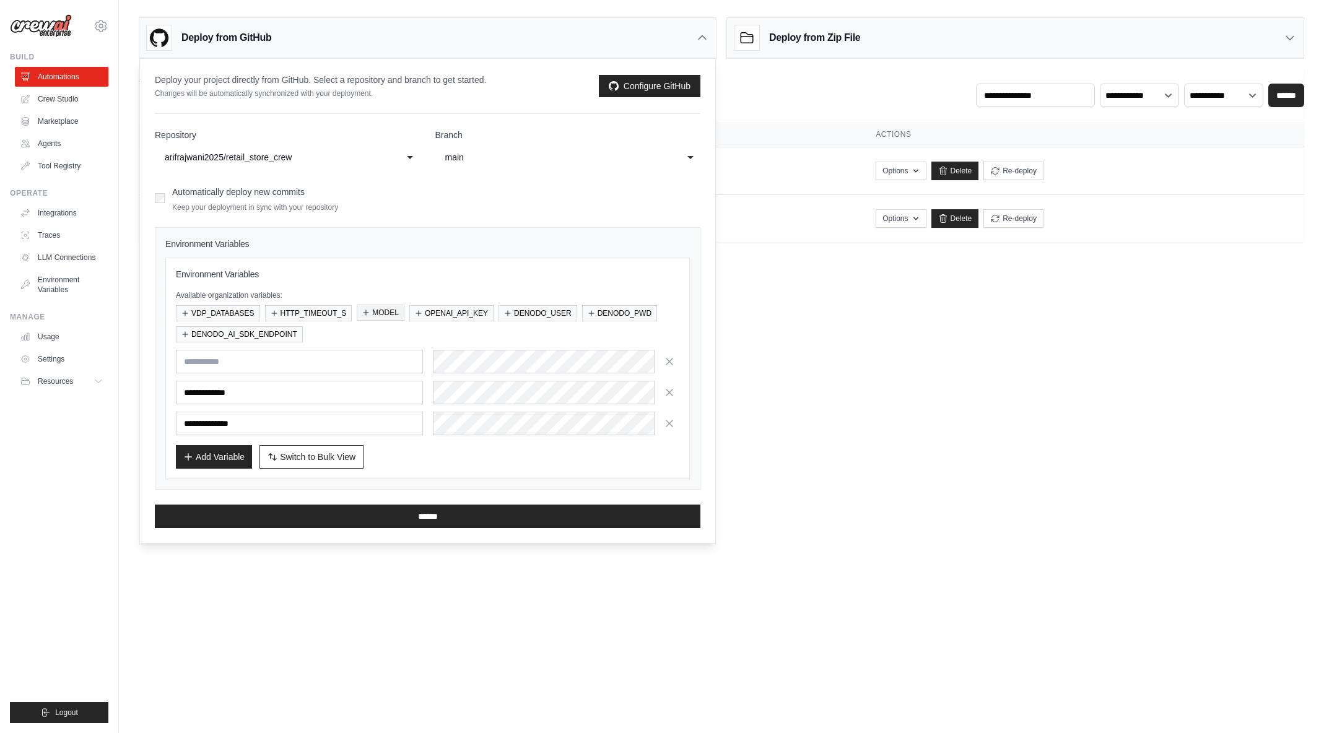
click at [377, 311] on button "MODEL" at bounding box center [381, 313] width 48 height 16
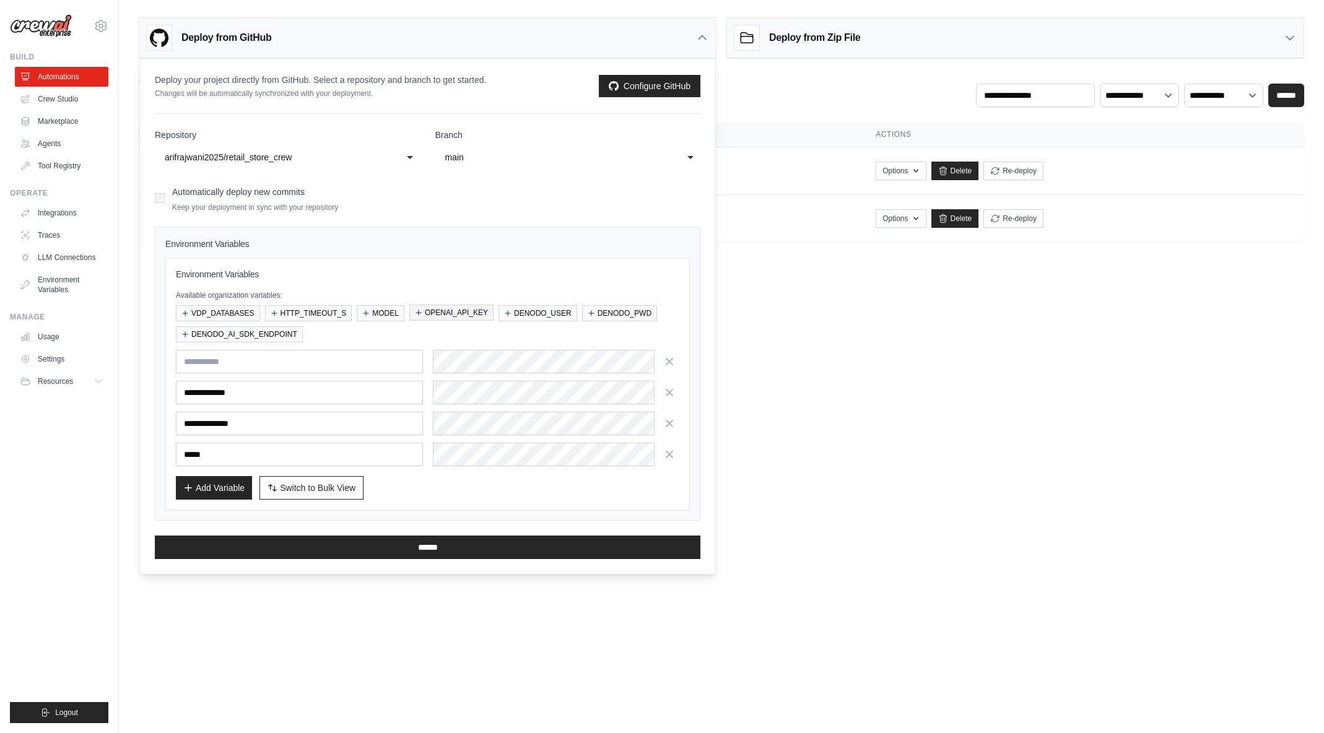
click at [439, 312] on button "OPENAI_API_KEY" at bounding box center [451, 313] width 84 height 16
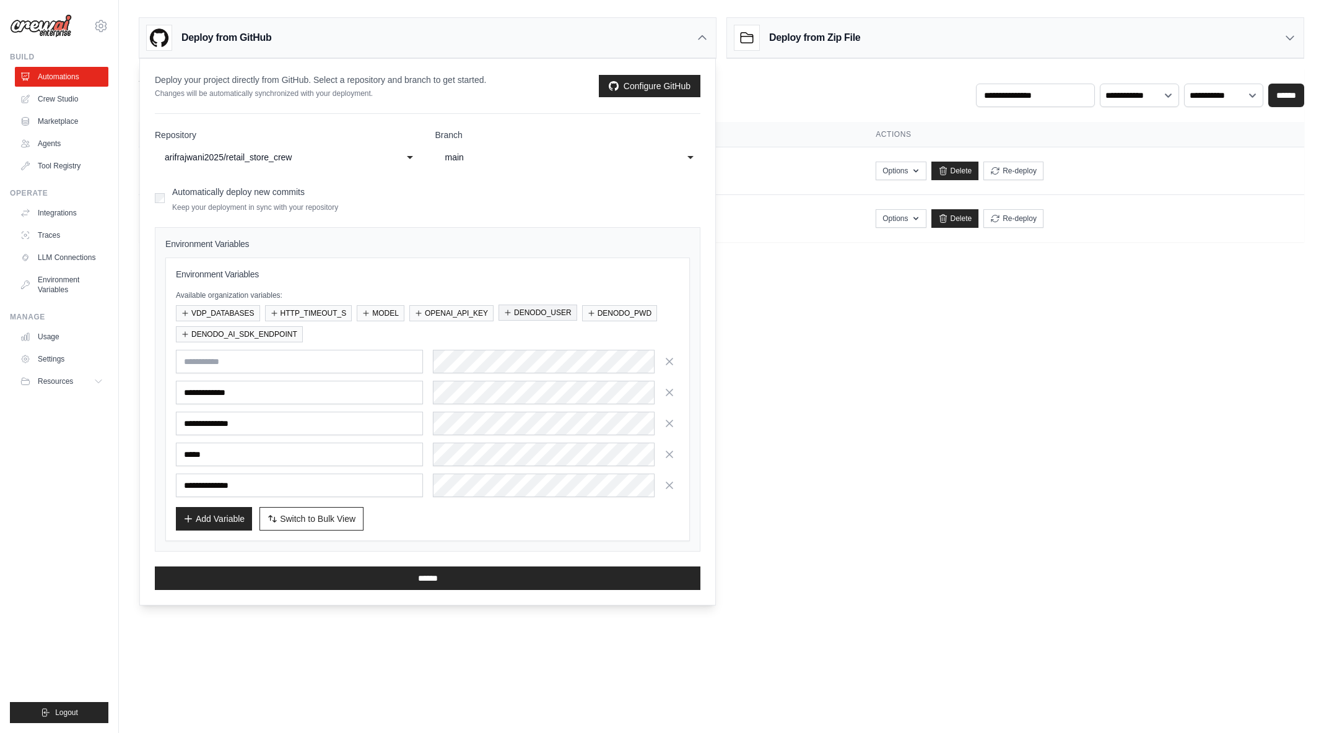
click at [518, 313] on button "DENODO_USER" at bounding box center [538, 313] width 79 height 16
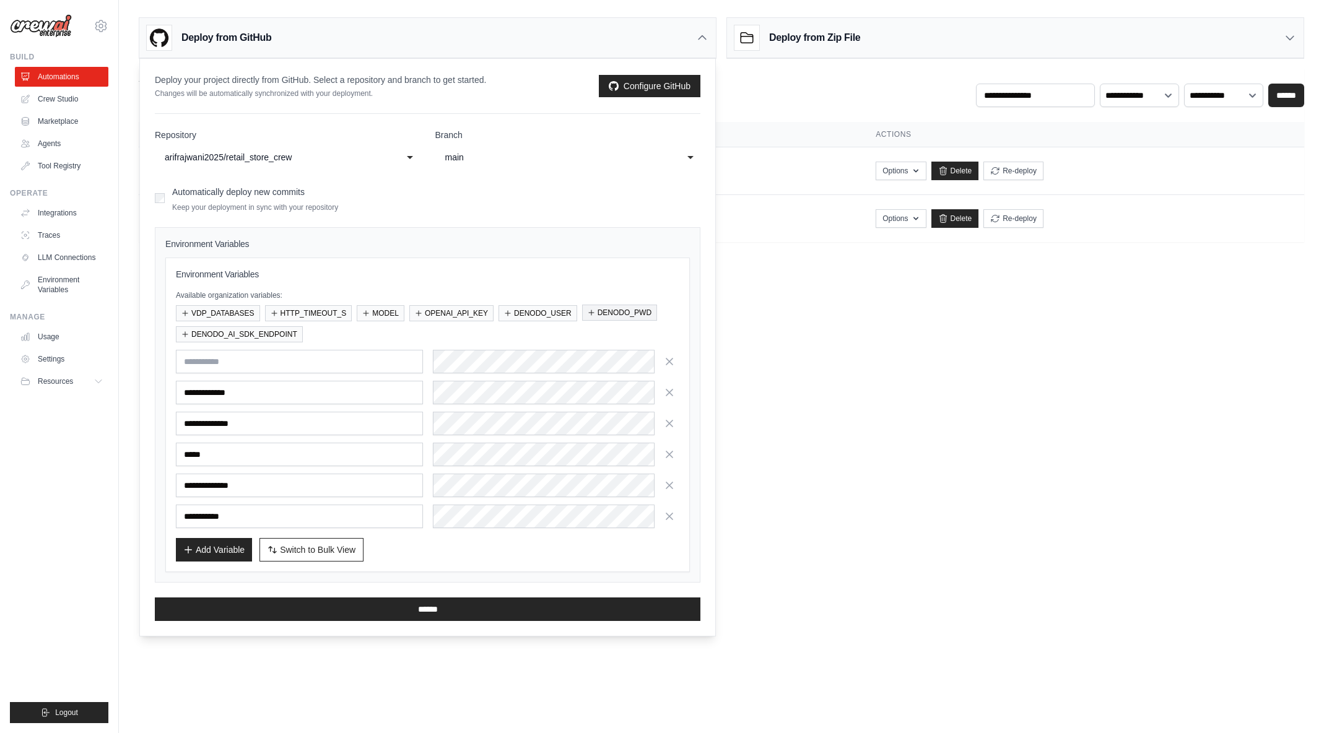
click at [598, 313] on button "DENODO_PWD" at bounding box center [619, 313] width 75 height 16
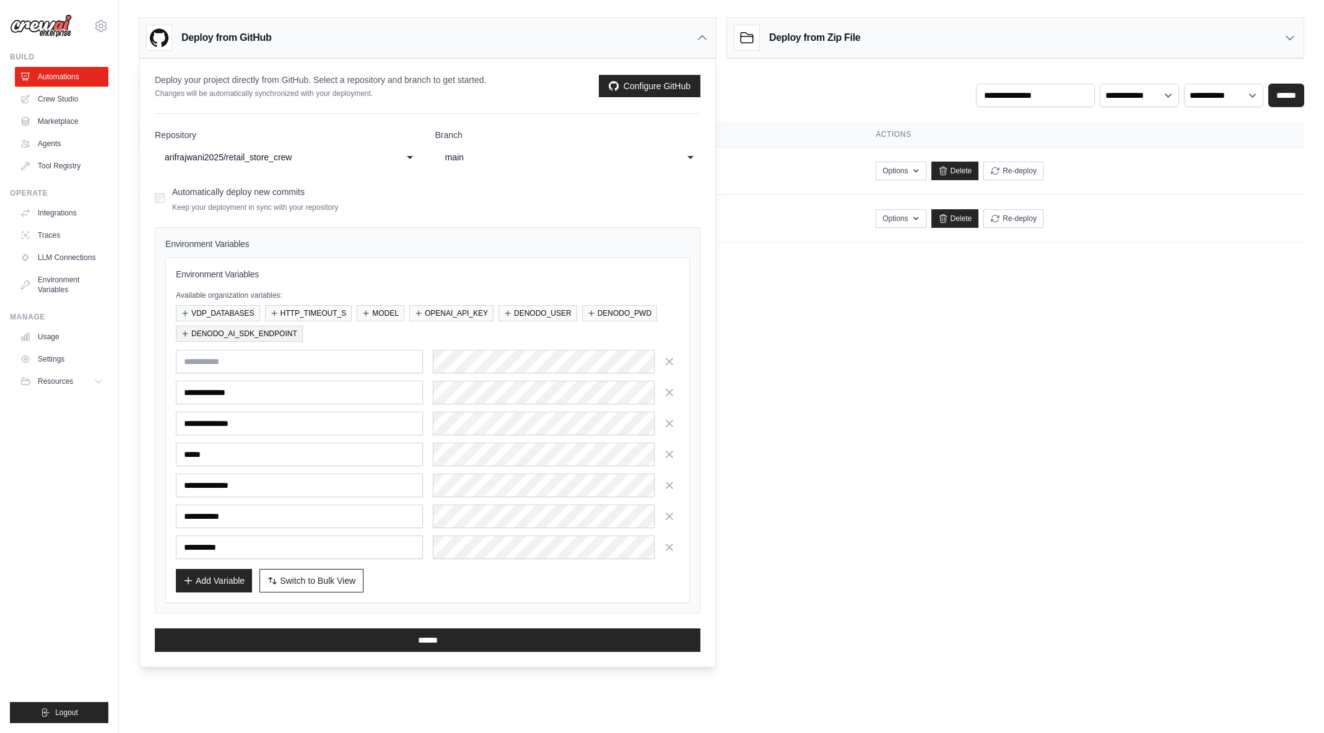
click at [232, 337] on button "DENODO_AI_SDK_ENDPOINT" at bounding box center [239, 334] width 127 height 16
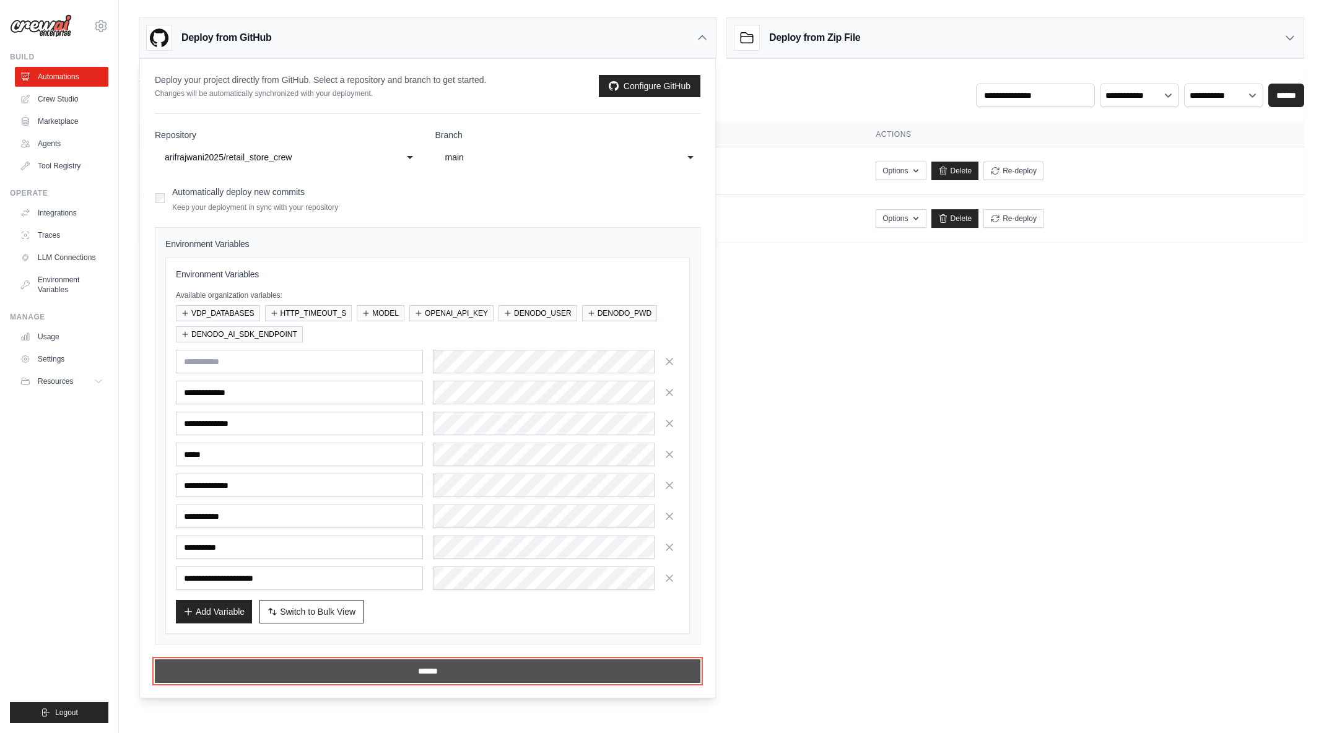
click at [429, 675] on input "******" at bounding box center [428, 672] width 546 height 24
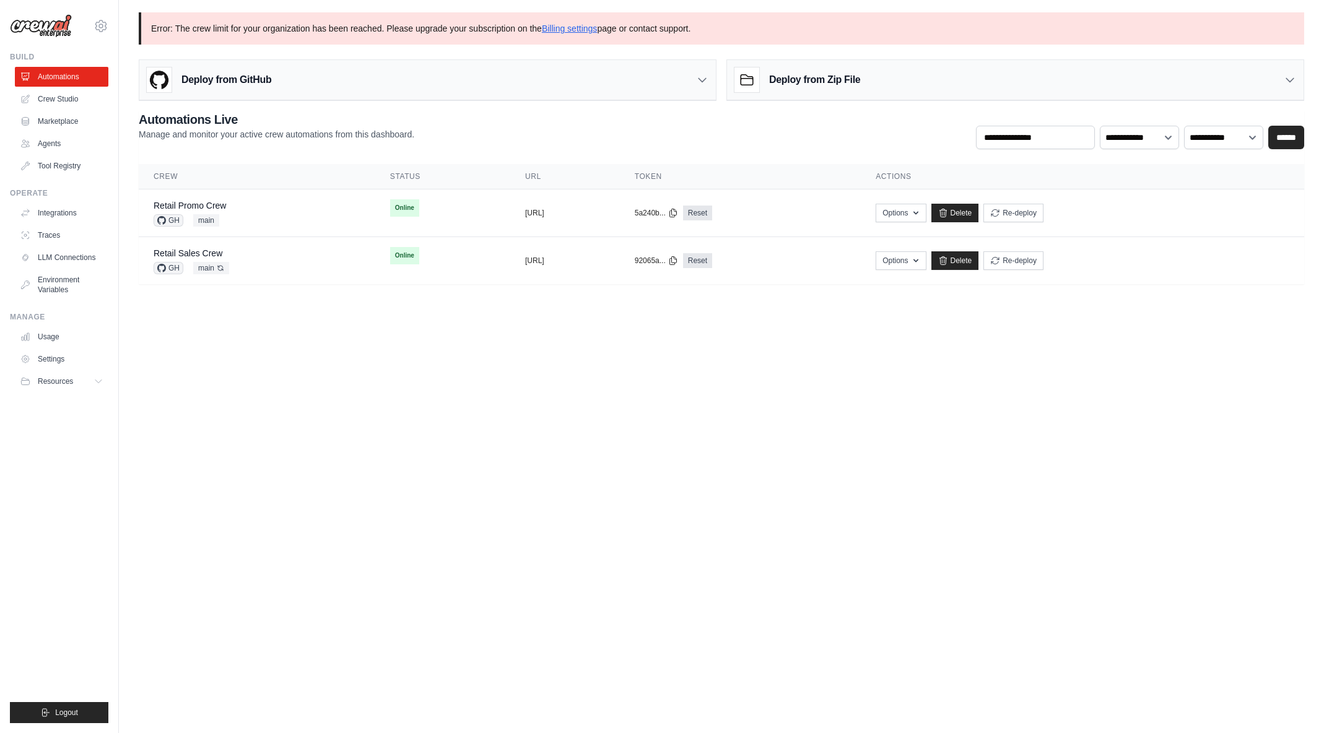
click at [842, 546] on body "[EMAIL_ADDRESS][DOMAIN_NAME] [PERSON_NAME]'s Personal Organization Denodo Techn…" at bounding box center [662, 366] width 1324 height 733
click at [979, 216] on link "Delete" at bounding box center [956, 213] width 48 height 19
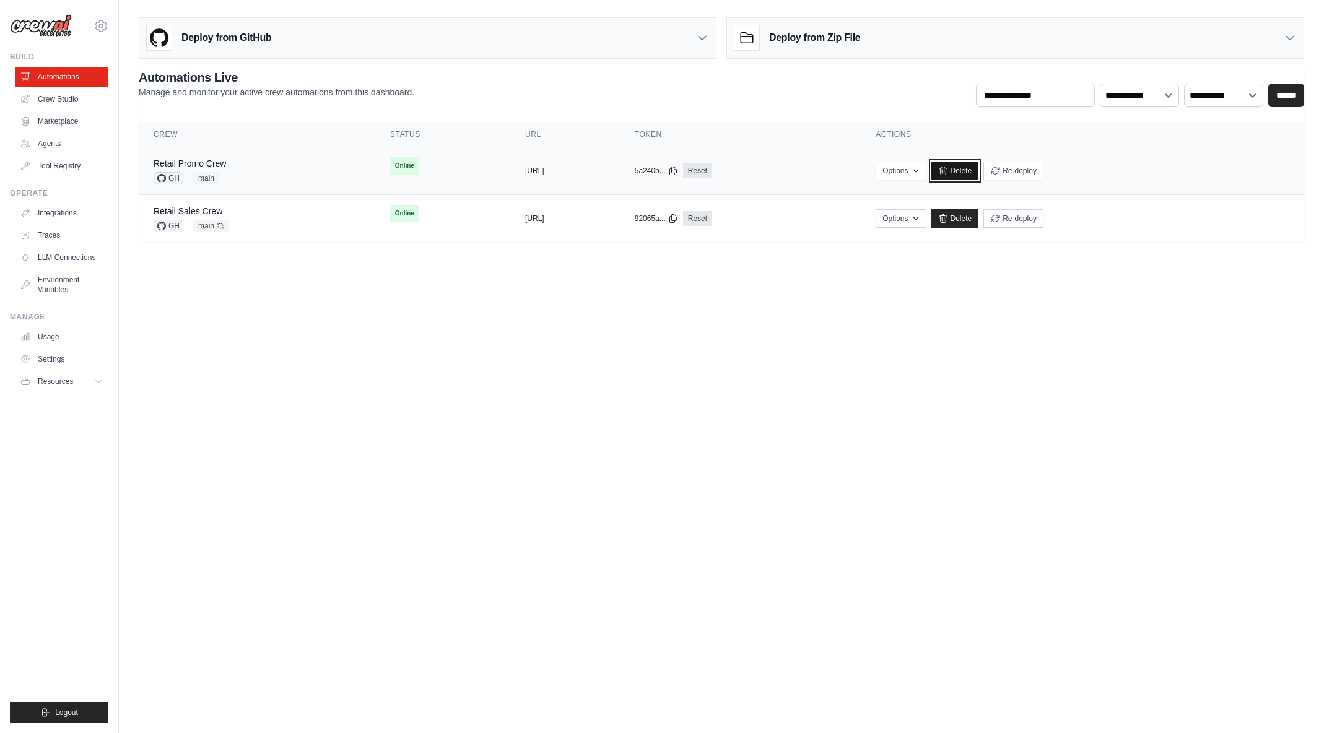
click at [979, 173] on link "Delete" at bounding box center [956, 171] width 48 height 19
drag, startPoint x: 329, startPoint y: 241, endPoint x: 327, endPoint y: 234, distance: 7.7
click at [329, 240] on body "[EMAIL_ADDRESS][DOMAIN_NAME] [PERSON_NAME]'s Personal Organization Denodo Techn…" at bounding box center [662, 366] width 1324 height 733
click at [254, 33] on h3 "Deploy from GitHub" at bounding box center [226, 37] width 90 height 15
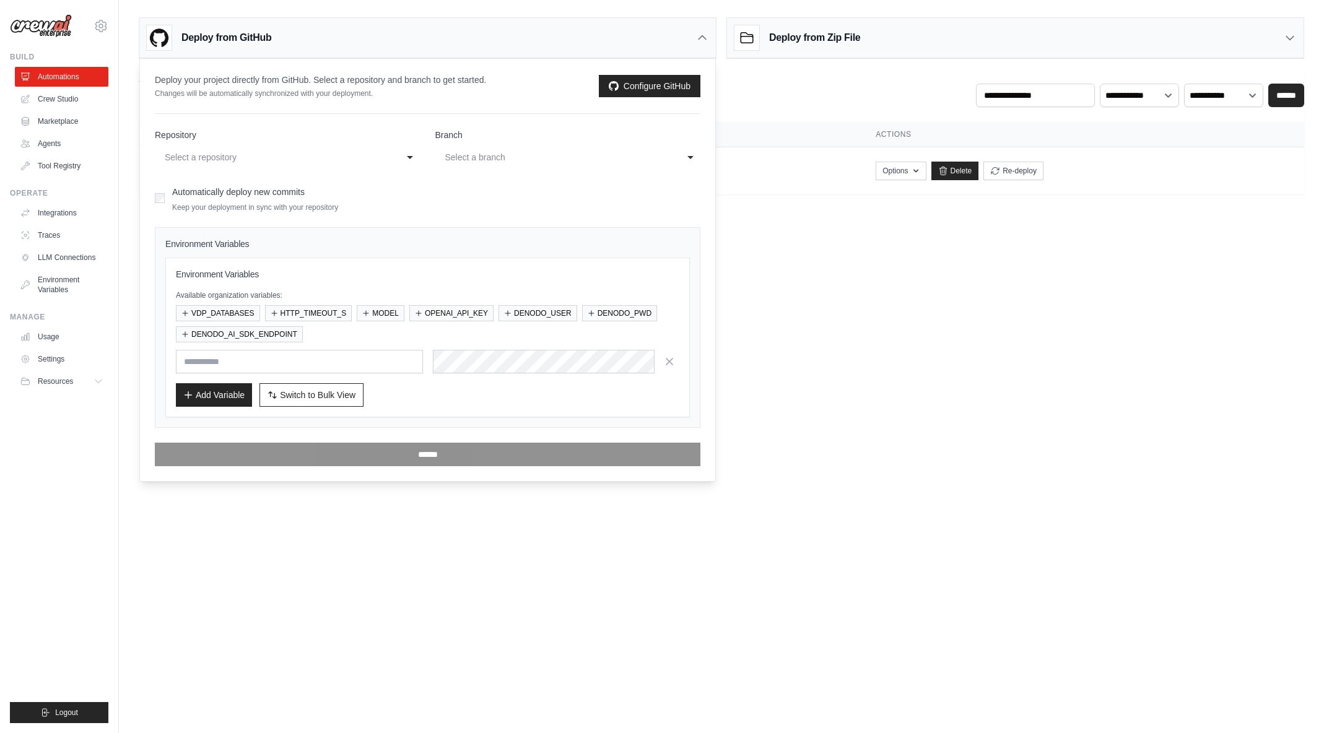
click at [299, 160] on div "Select a repository" at bounding box center [275, 157] width 221 height 15
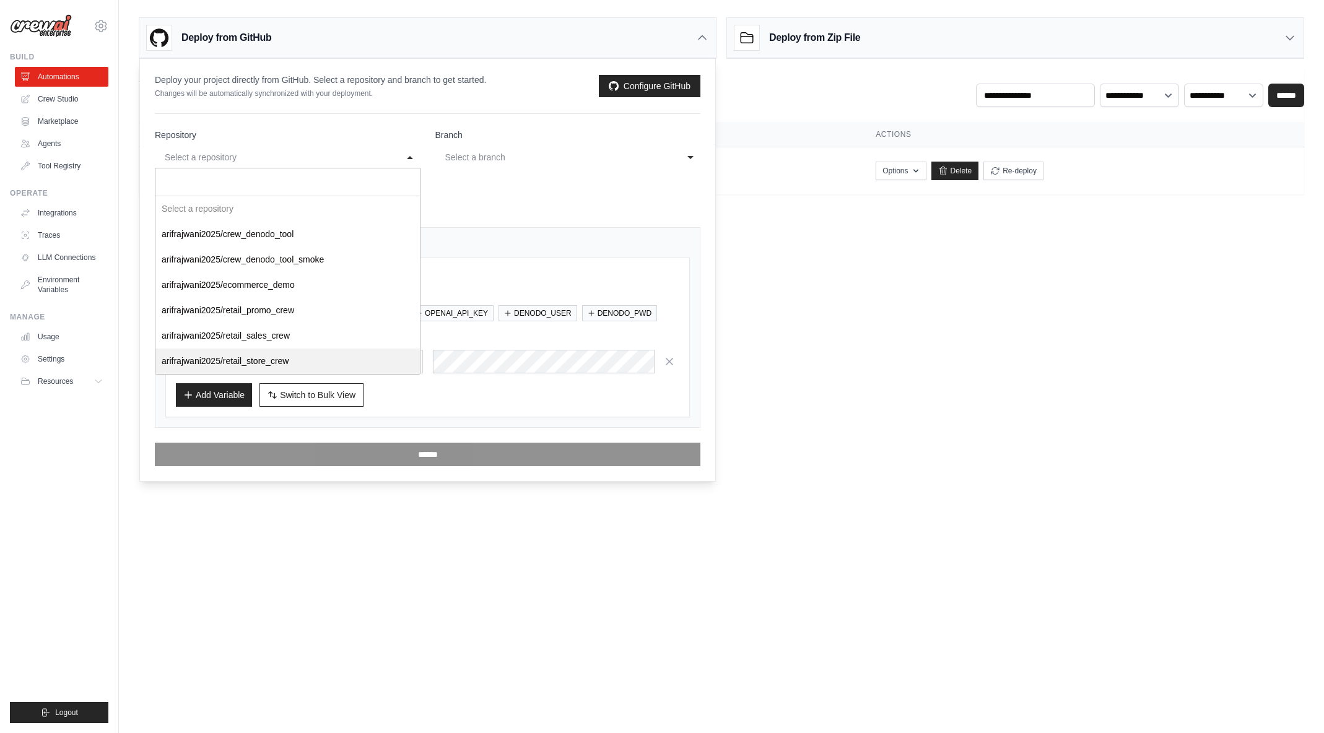
select select "**********"
drag, startPoint x: 288, startPoint y: 363, endPoint x: 292, endPoint y: 354, distance: 9.7
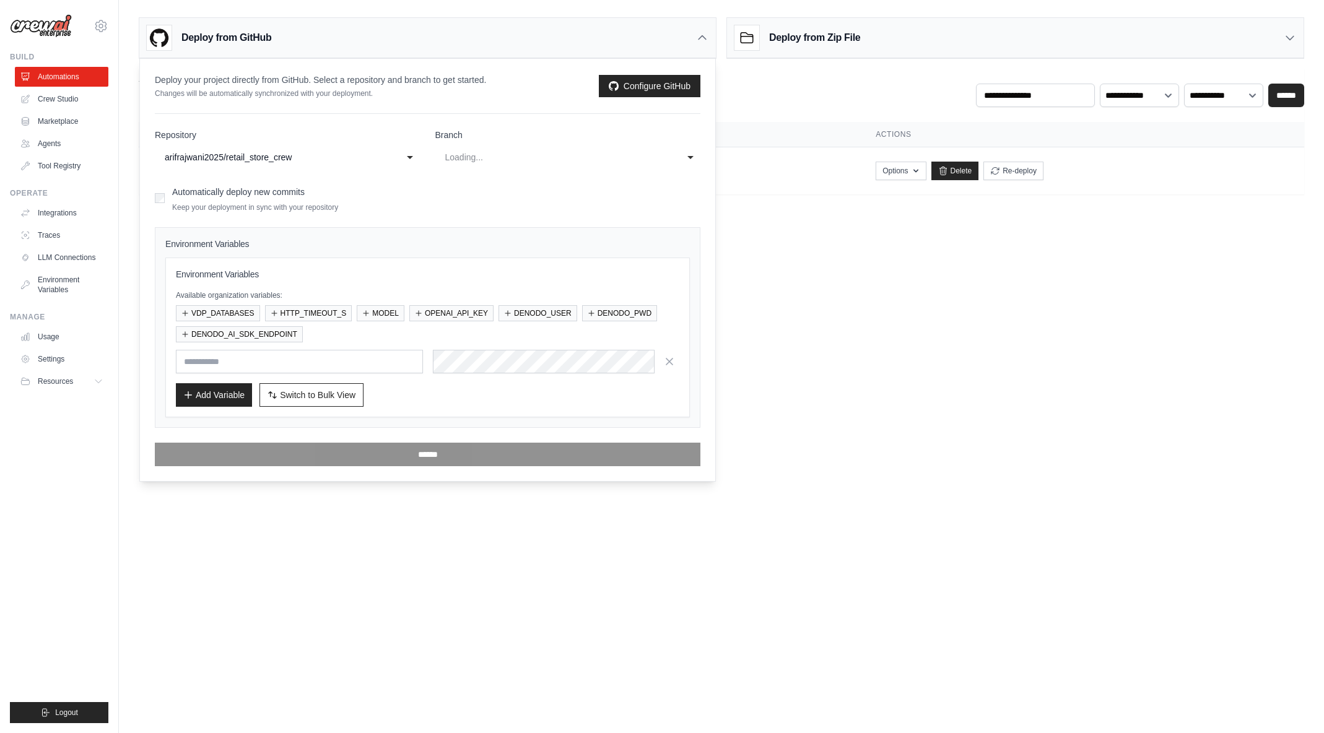
select select "****"
click at [233, 311] on button "VDP_DATABASES" at bounding box center [218, 313] width 84 height 16
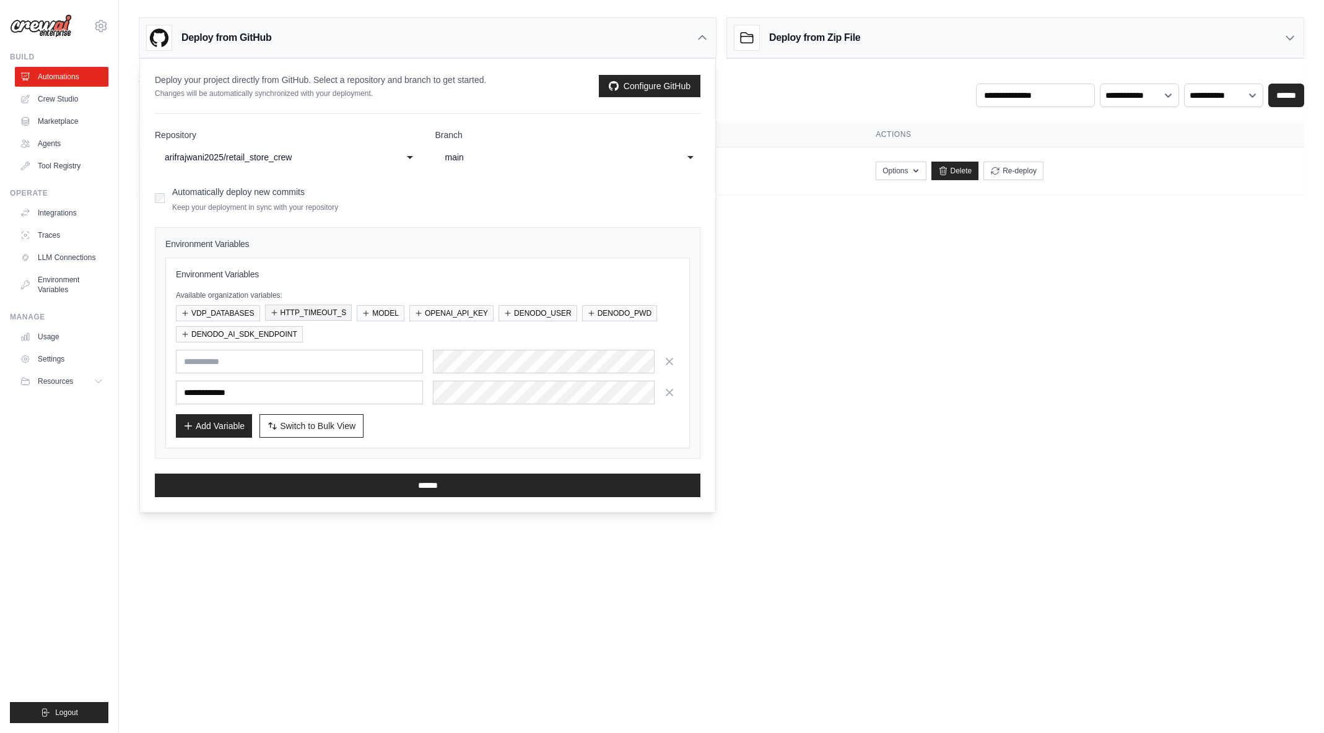
click at [292, 313] on button "HTTP_TIMEOUT_S" at bounding box center [308, 313] width 87 height 16
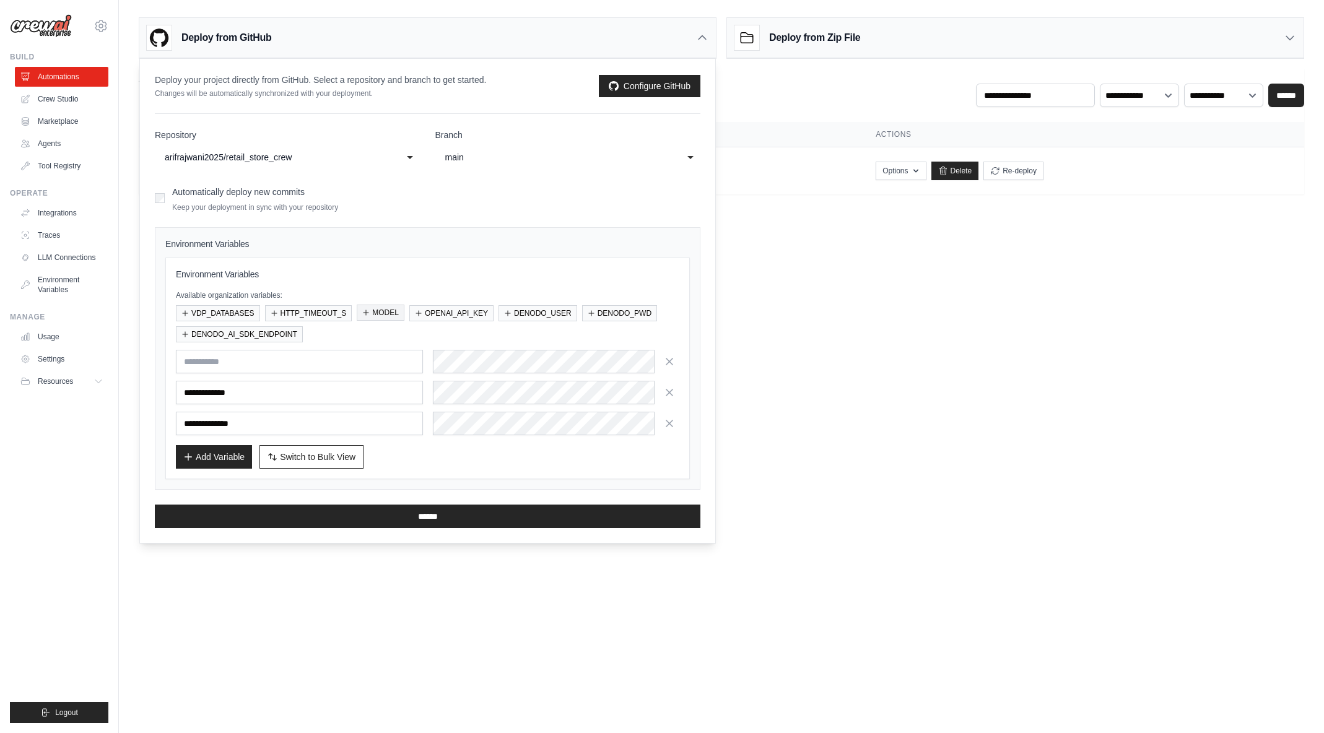
click at [380, 315] on button "MODEL" at bounding box center [381, 313] width 48 height 16
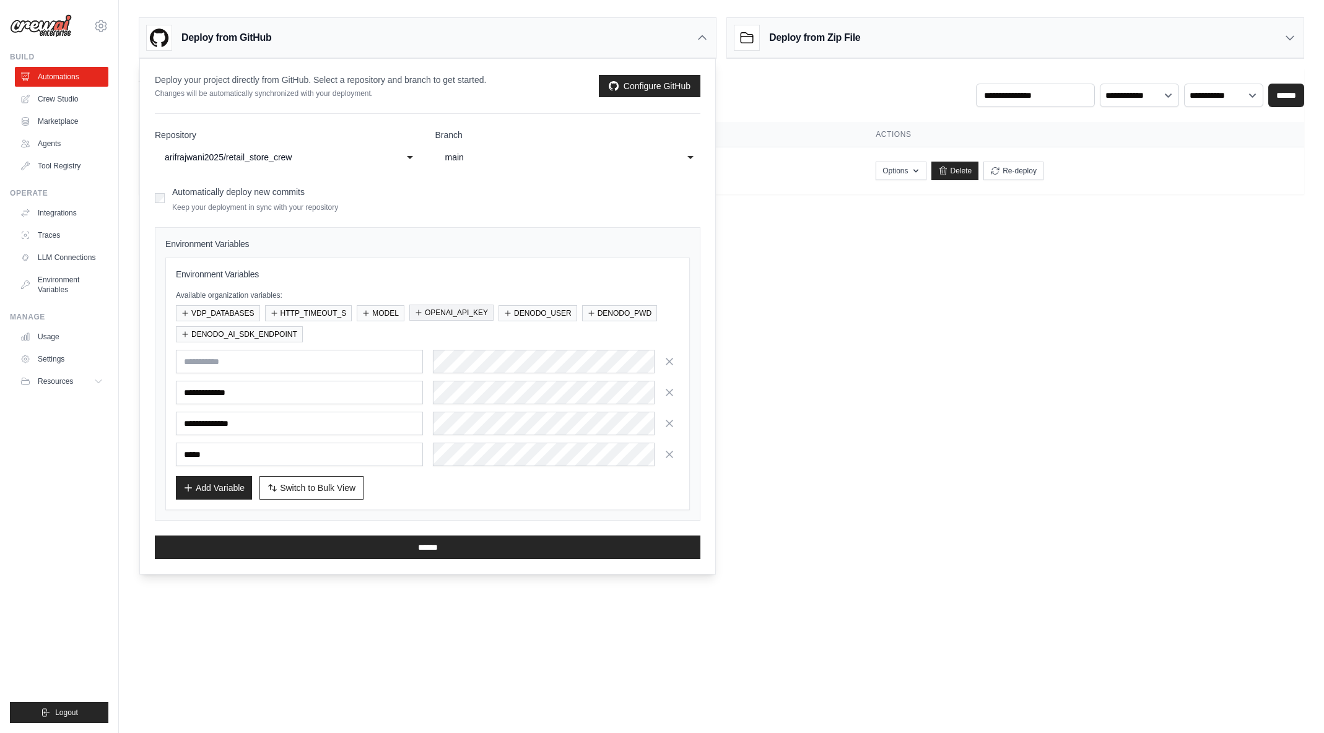
click at [460, 317] on button "OPENAI_API_KEY" at bounding box center [451, 313] width 84 height 16
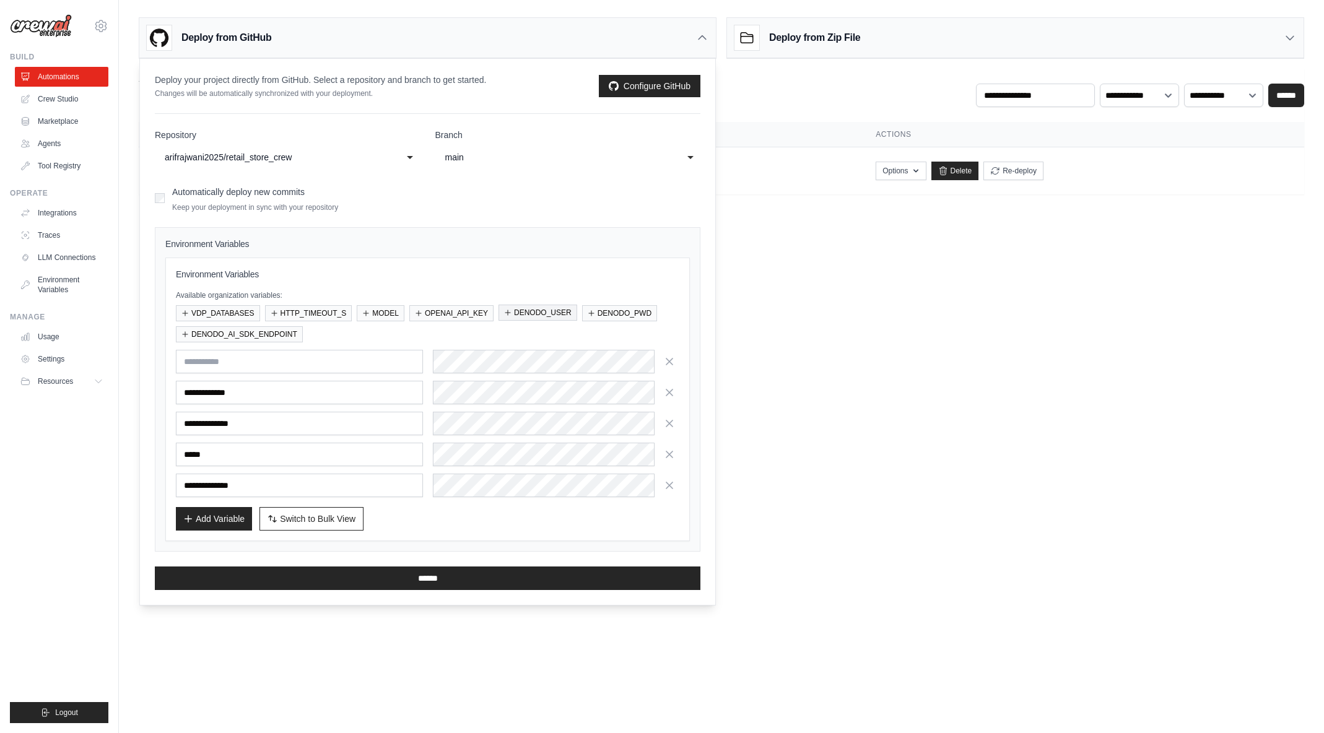
click at [512, 315] on icon "button" at bounding box center [507, 312] width 7 height 7
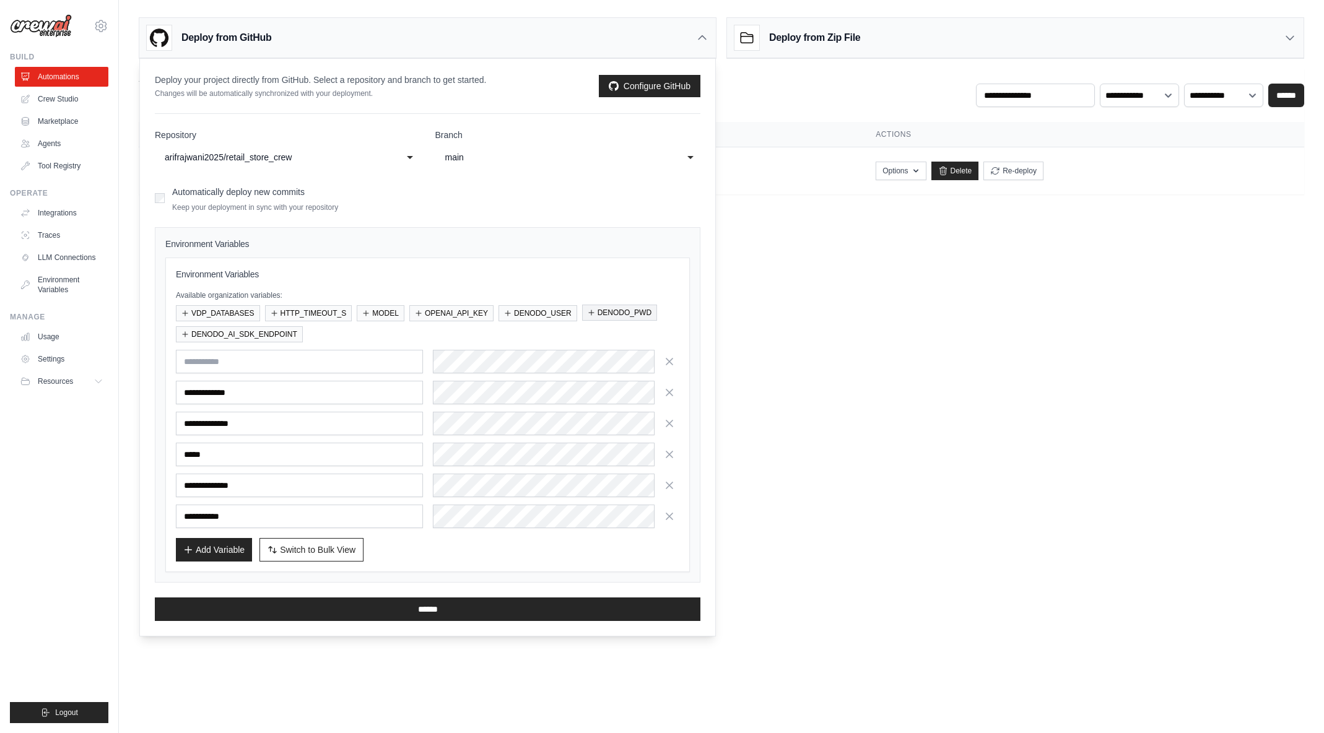
click at [598, 308] on button "DENODO_PWD" at bounding box center [619, 313] width 75 height 16
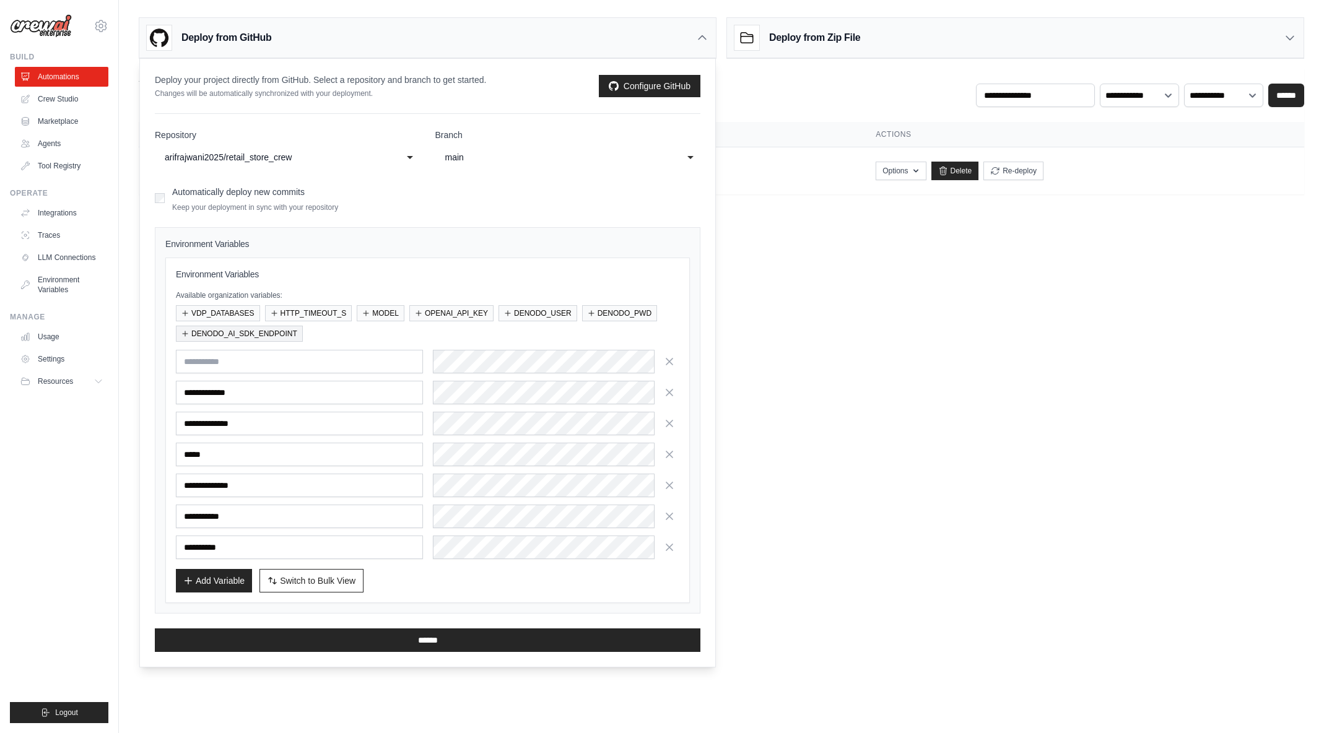
click at [242, 336] on button "DENODO_AI_SDK_ENDPOINT" at bounding box center [239, 334] width 127 height 16
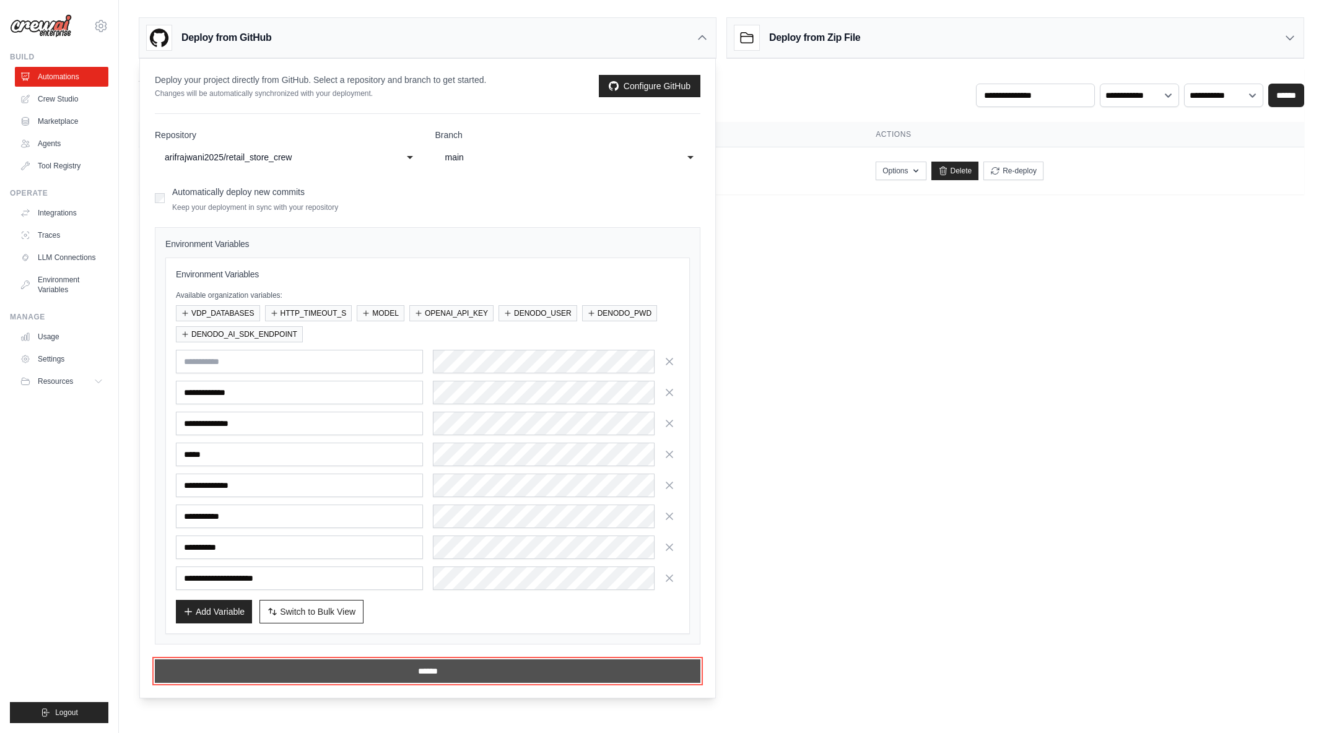
click at [429, 673] on input "******" at bounding box center [428, 672] width 546 height 24
